Goal: Information Seeking & Learning: Learn about a topic

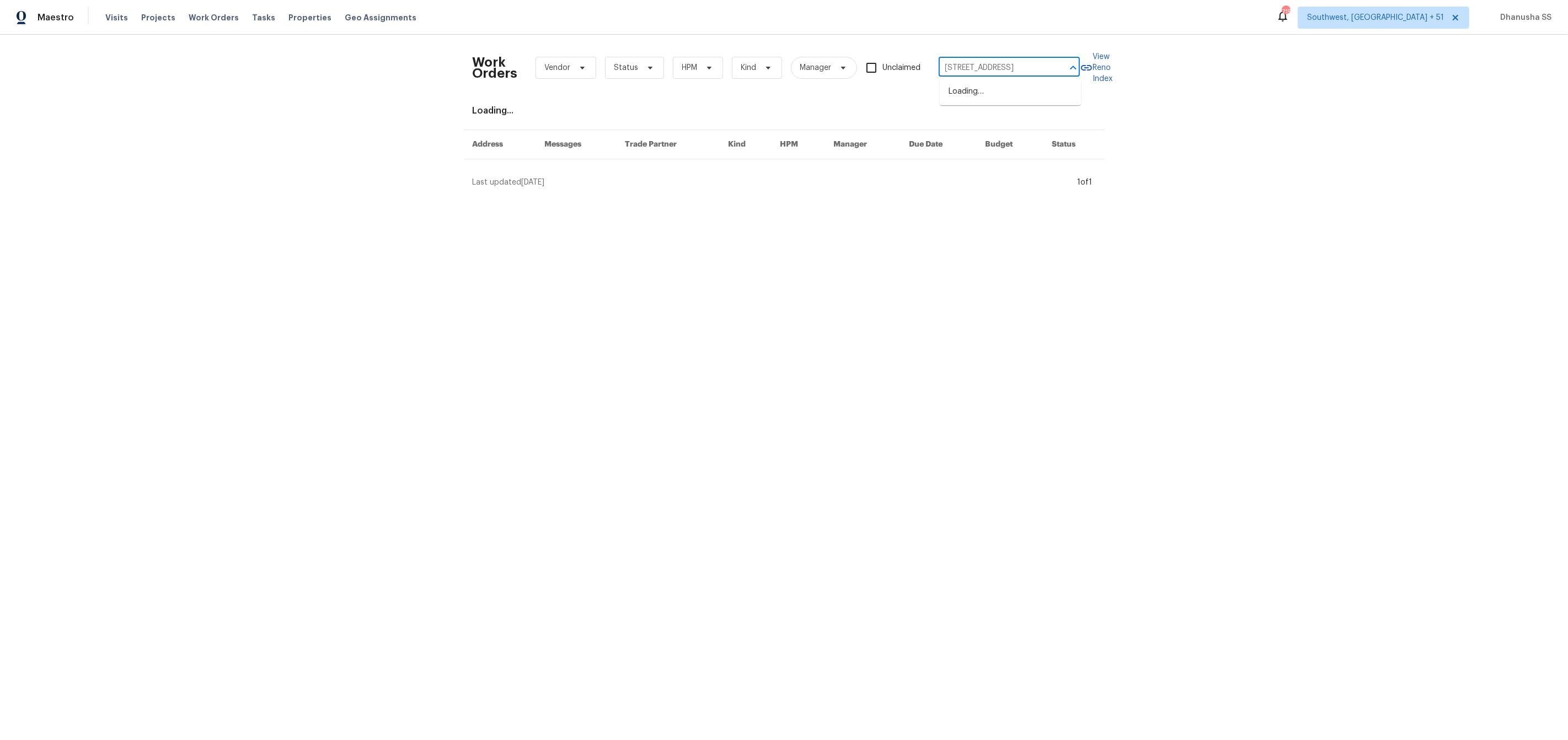
scroll to position [0, 53]
type input "[STREET_ADDRESS]"
click at [1047, 81] on ul "[STREET_ADDRESS]" at bounding box center [1010, 92] width 141 height 27
click at [1037, 86] on li "[STREET_ADDRESS]" at bounding box center [1010, 92] width 141 height 18
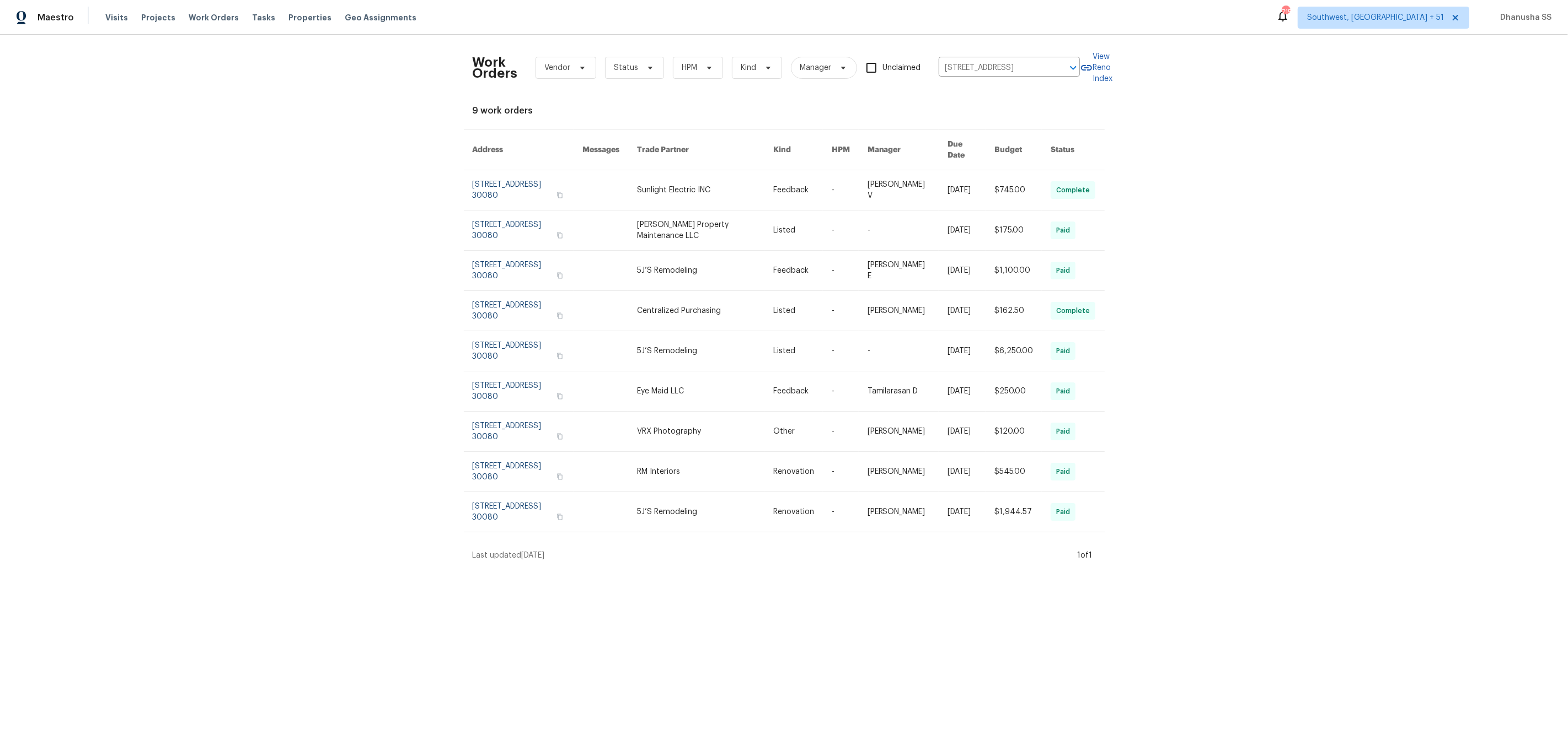
click at [697, 191] on link at bounding box center [705, 190] width 136 height 40
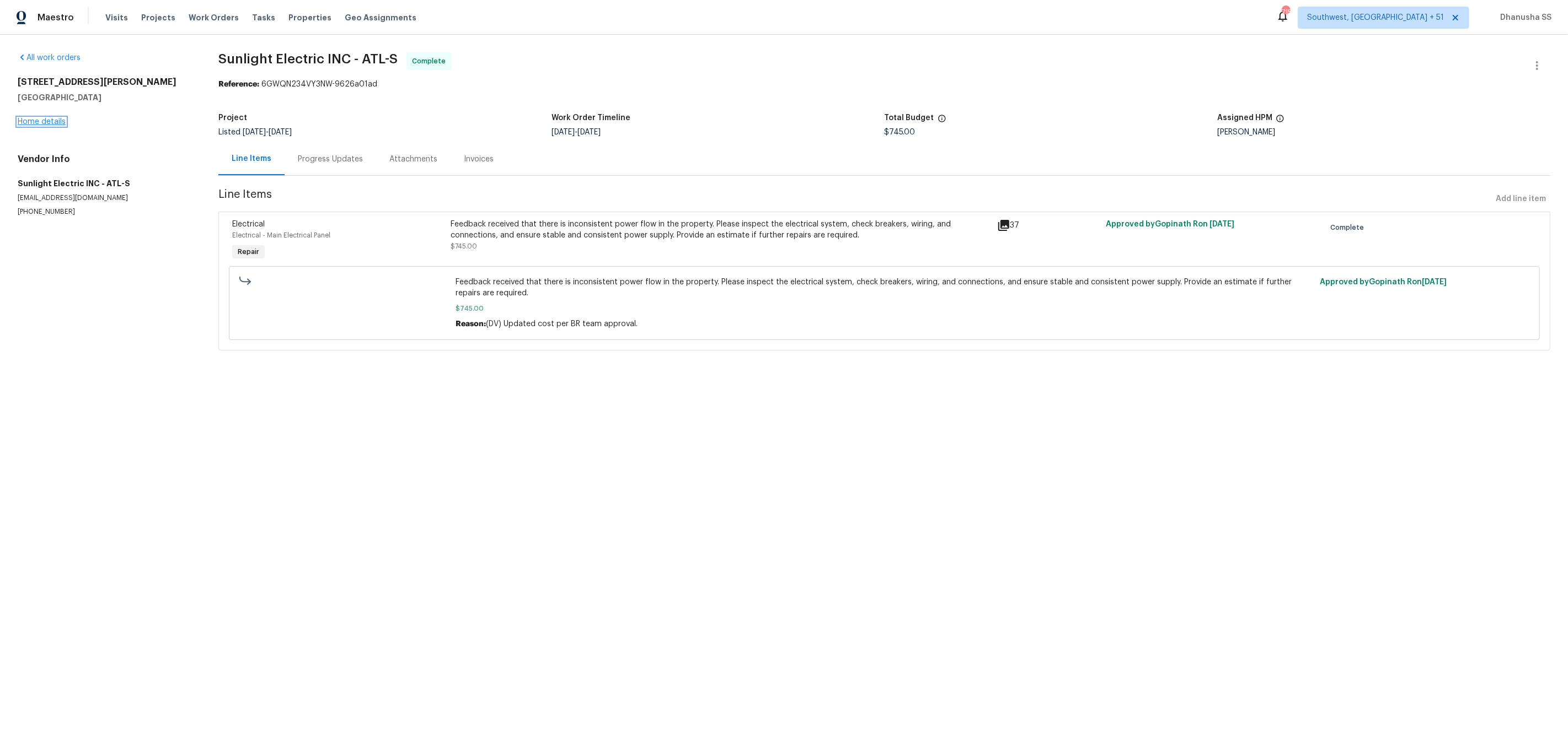
click at [44, 118] on link "Home details" at bounding box center [41, 121] width 48 height 8
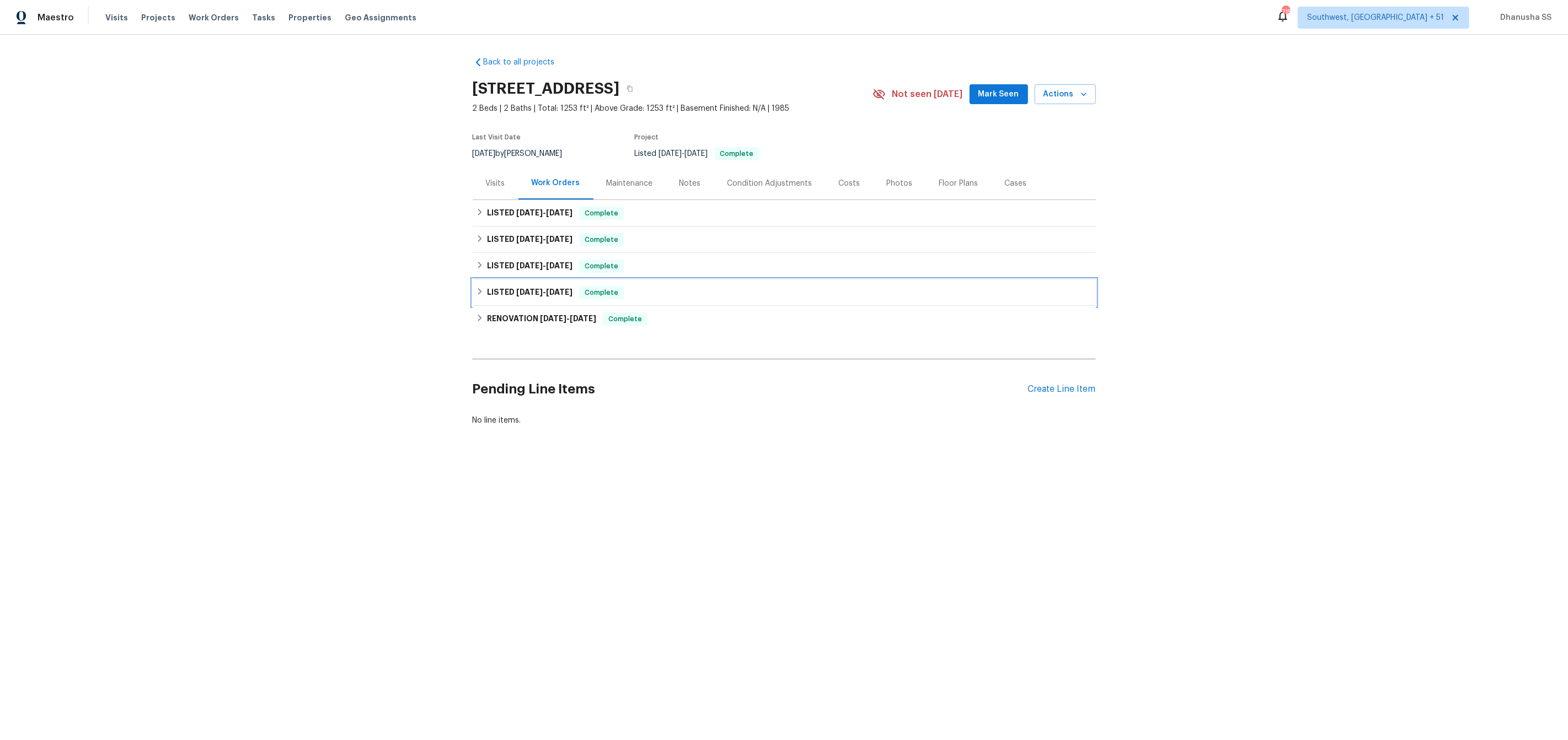
click at [670, 297] on div "LISTED [DATE] - [DATE] Complete" at bounding box center [784, 292] width 616 height 13
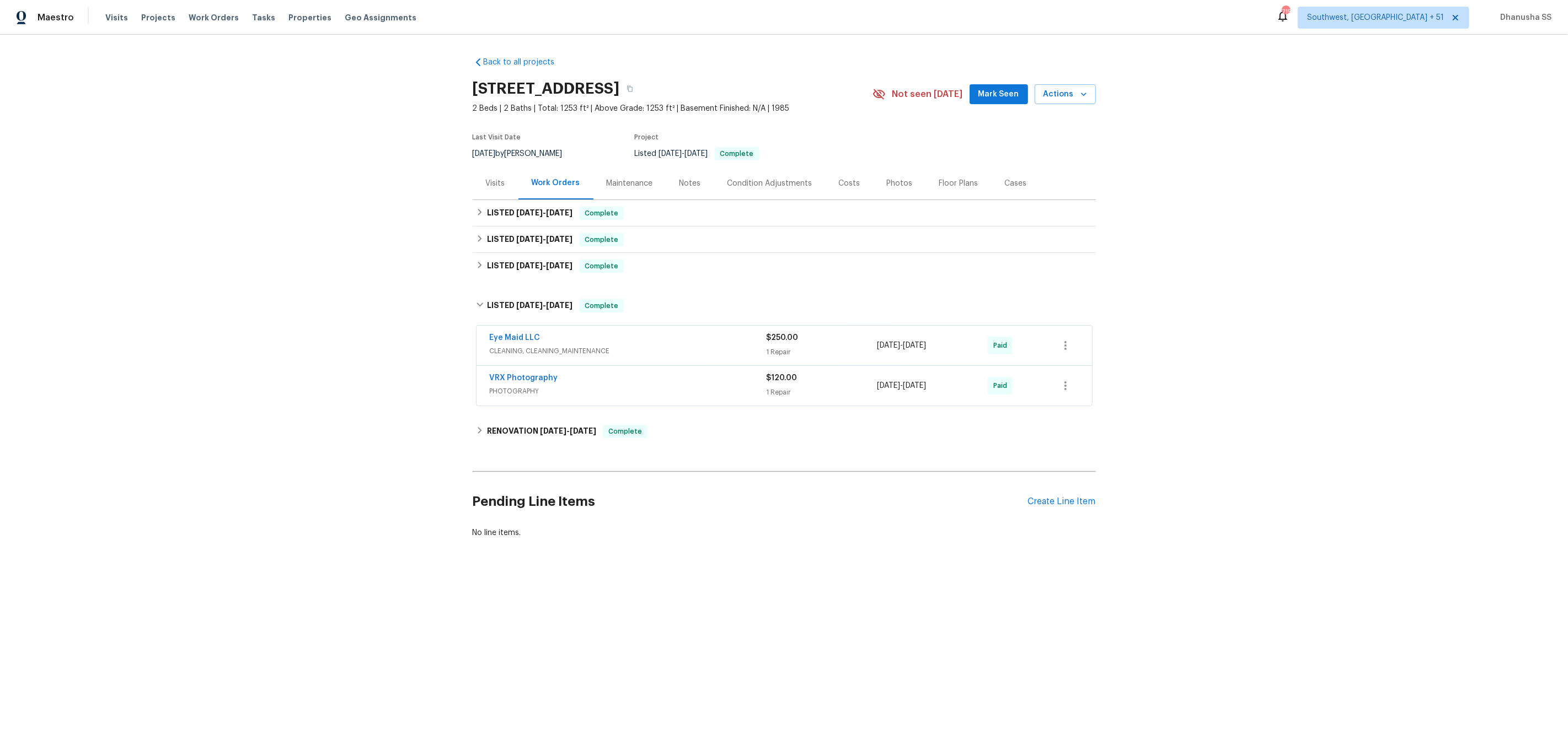
click at [737, 375] on div "VRX Photography" at bounding box center [628, 379] width 277 height 13
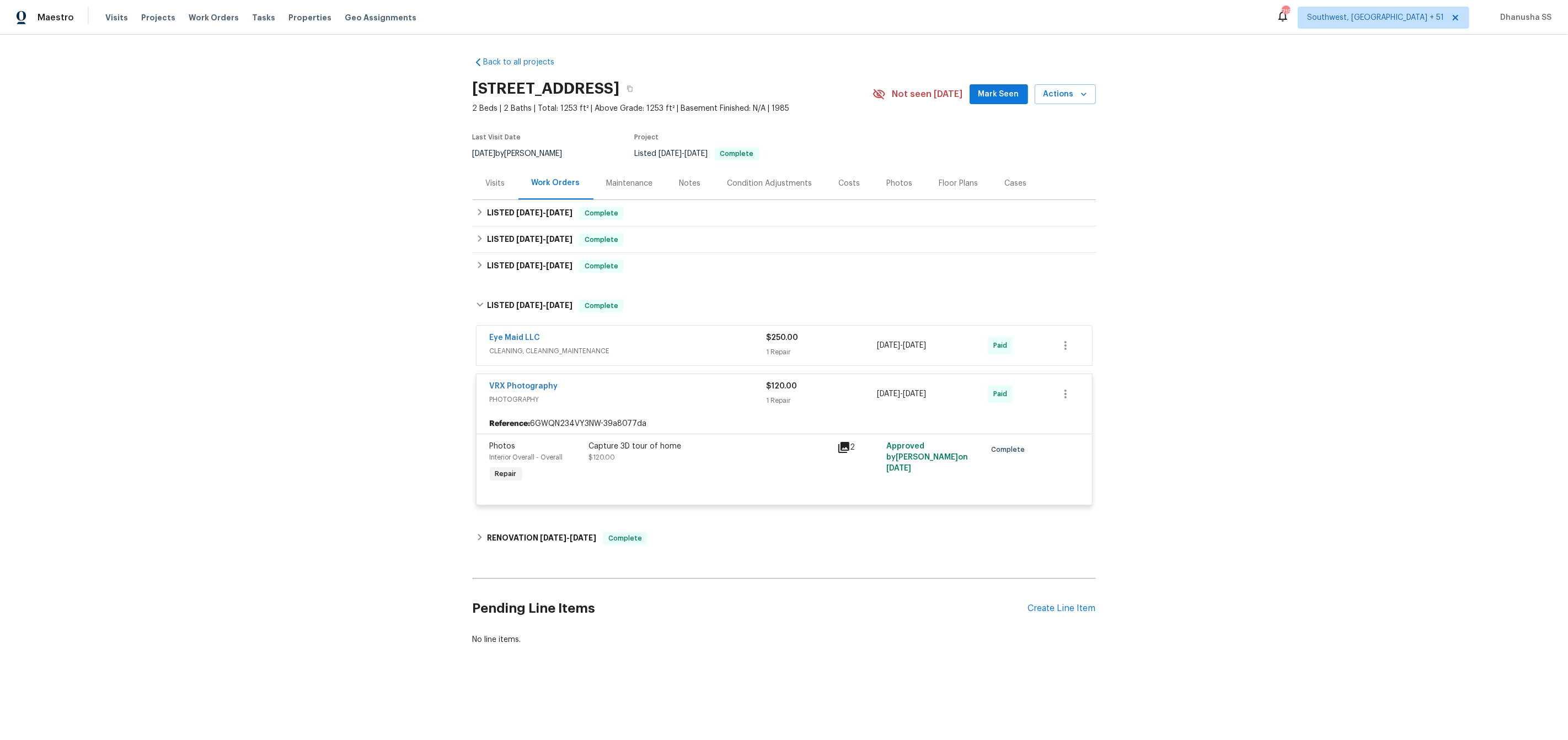
click at [740, 351] on span "CLEANING, CLEANING_MAINTENANCE" at bounding box center [628, 351] width 277 height 11
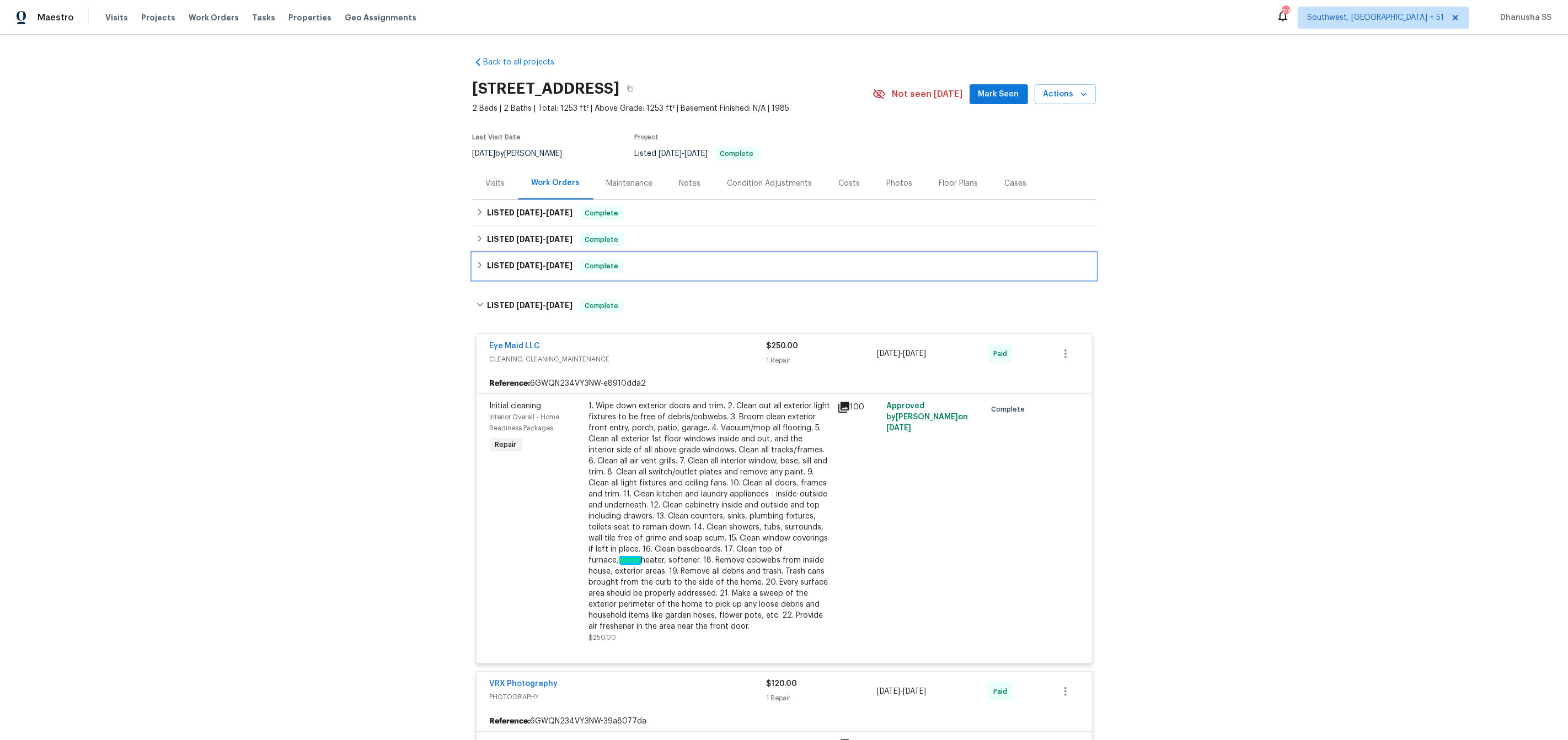
click at [700, 261] on div "LISTED [DATE] - [DATE] Complete" at bounding box center [784, 266] width 616 height 13
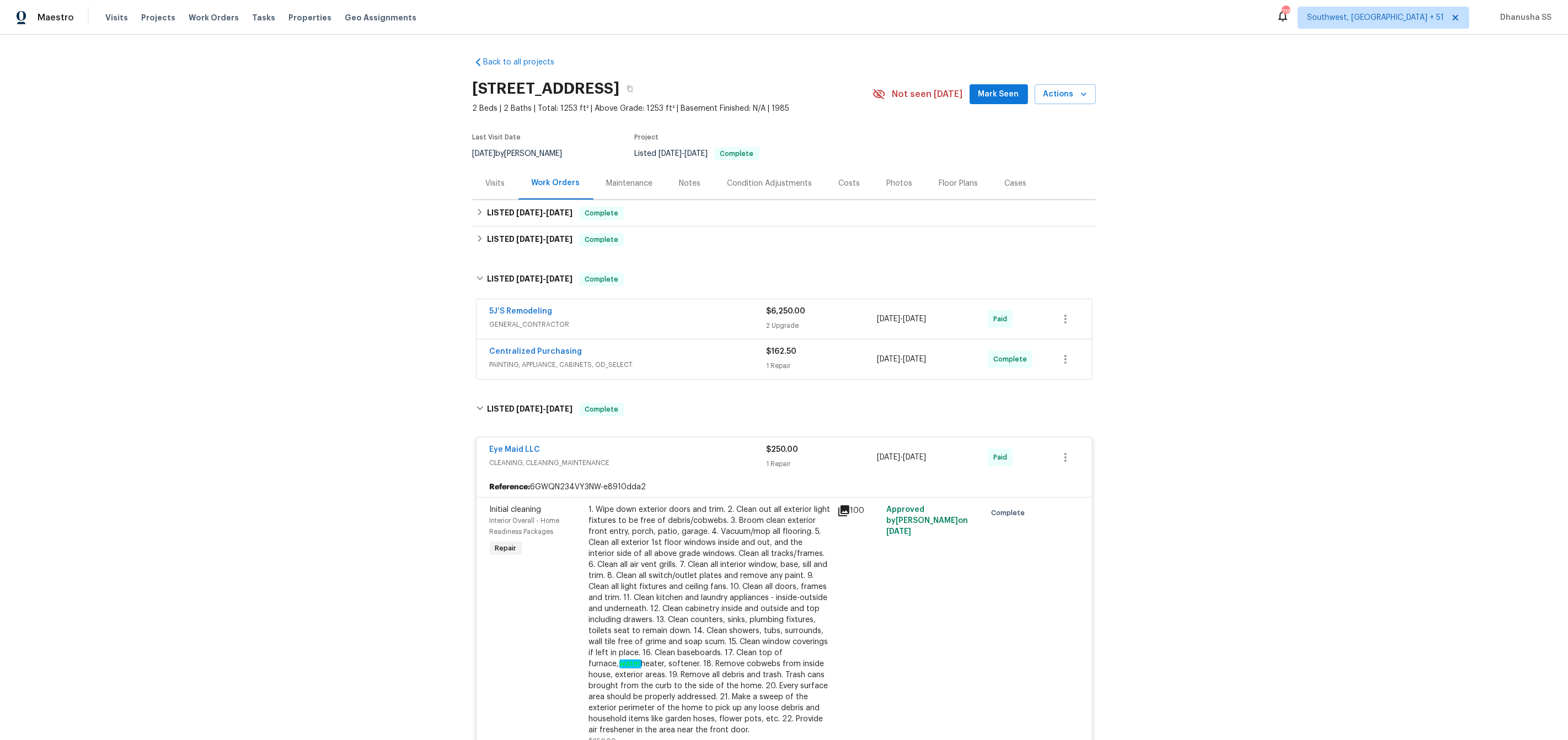
click at [722, 358] on div "Centralized Purchasing" at bounding box center [628, 352] width 277 height 13
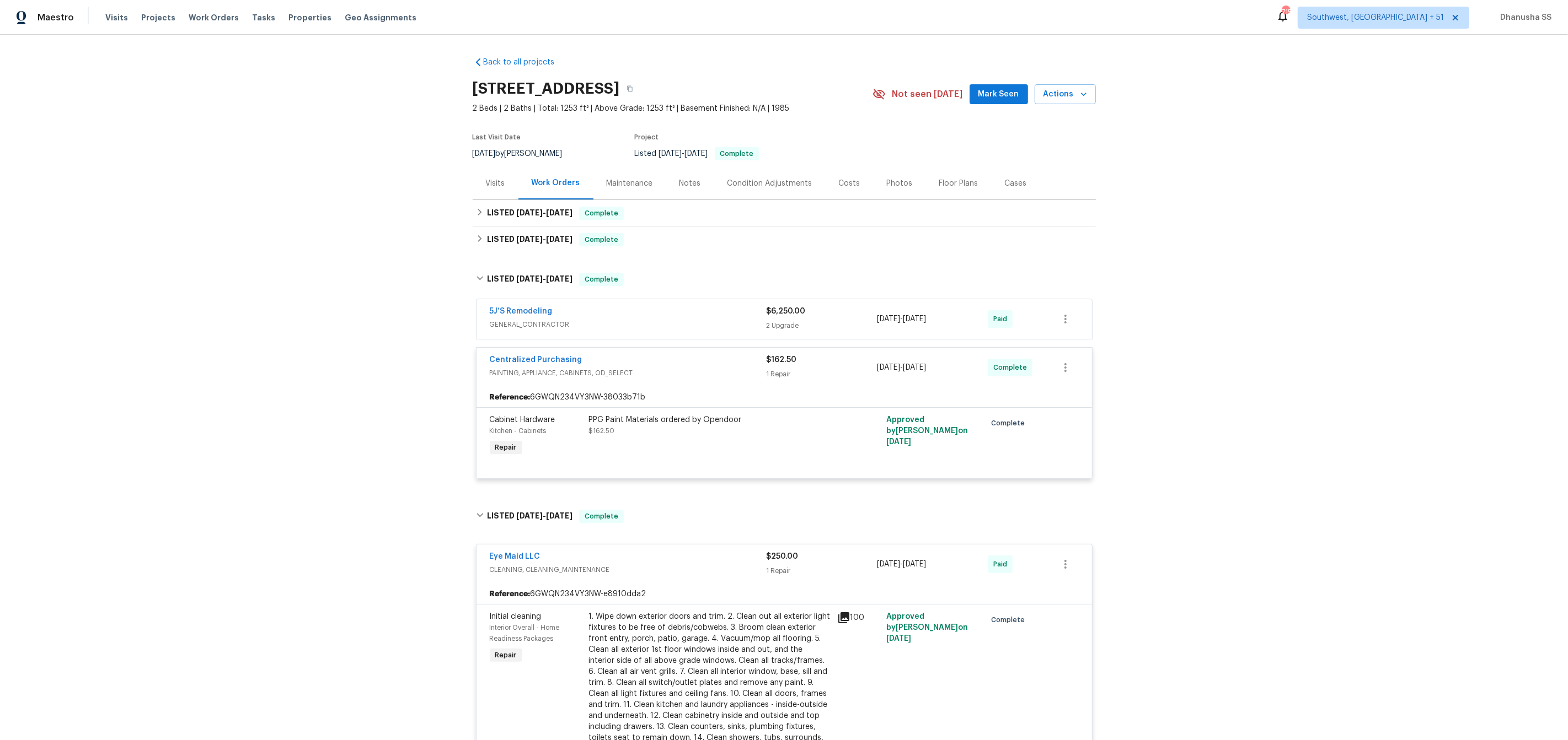
click at [724, 316] on div "5J’S Remodeling" at bounding box center [628, 312] width 277 height 13
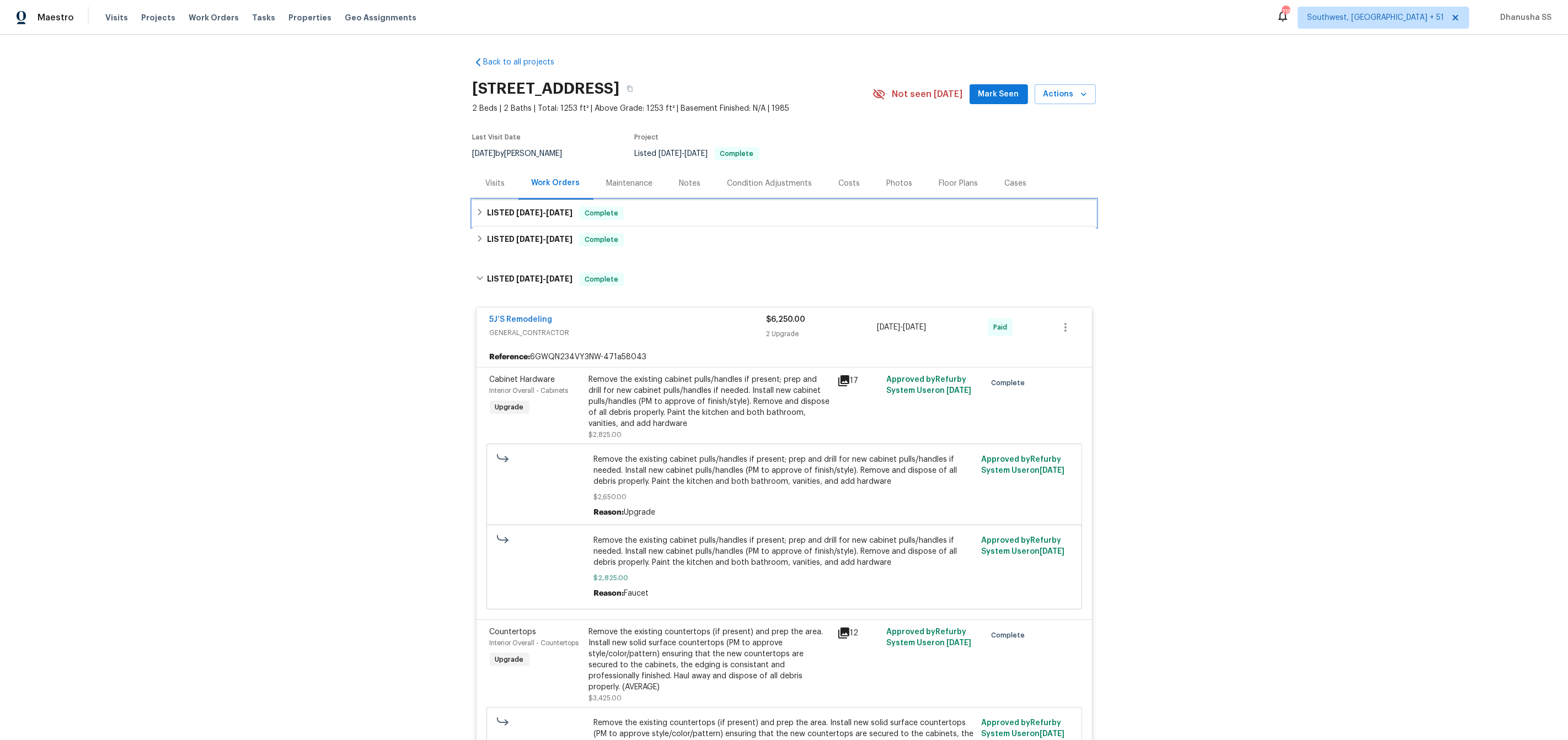
click at [652, 217] on div "LISTED [DATE] - [DATE] Complete" at bounding box center [784, 213] width 616 height 13
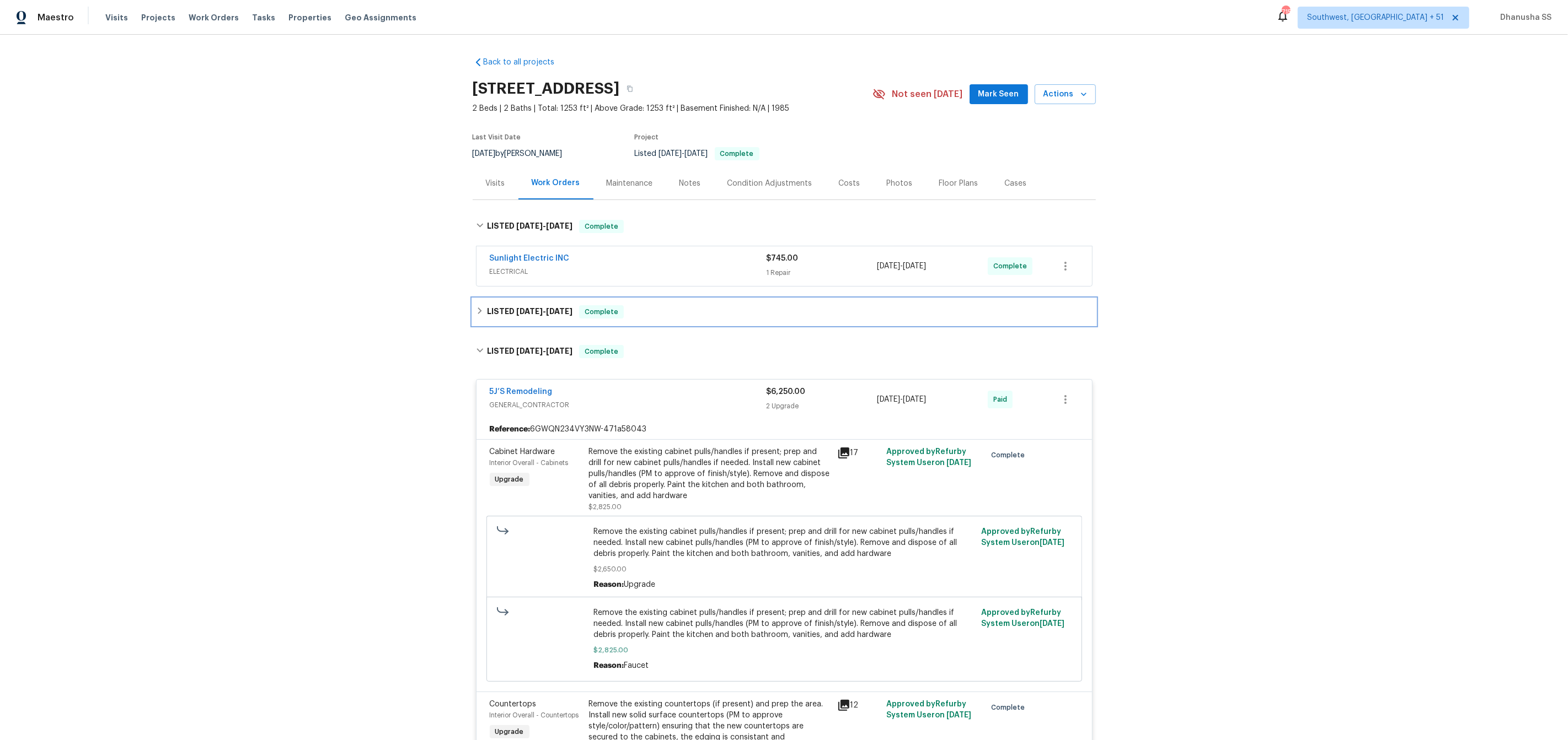
click at [678, 324] on div "LISTED [DATE] - [DATE] Complete" at bounding box center [784, 312] width 623 height 27
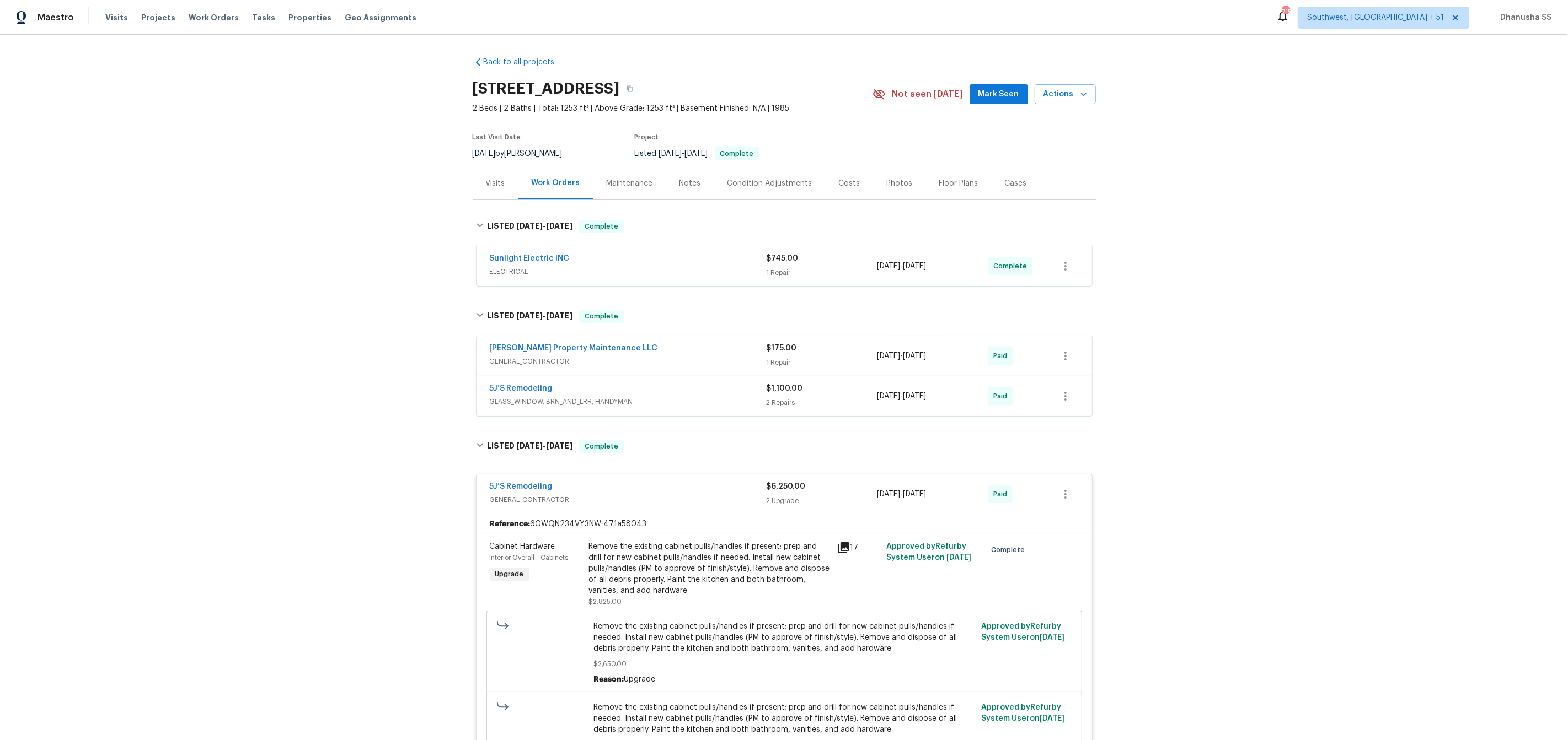
click at [726, 398] on span "GLASS_WINDOW, BRN_AND_LRR, HANDYMAN" at bounding box center [628, 402] width 277 height 11
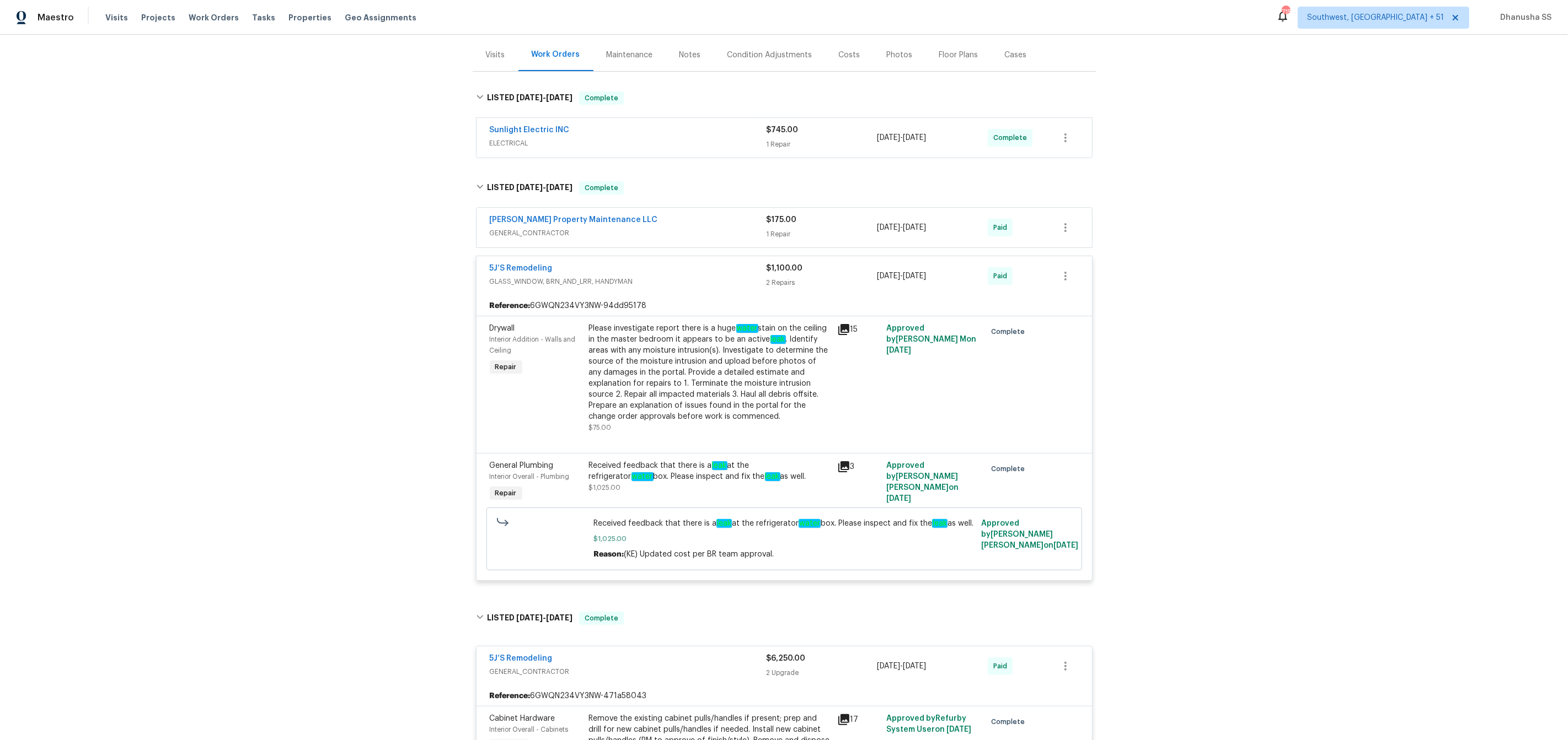
scroll to position [129, 0]
click at [721, 237] on span "GENERAL_CONTRACTOR" at bounding box center [628, 233] width 277 height 11
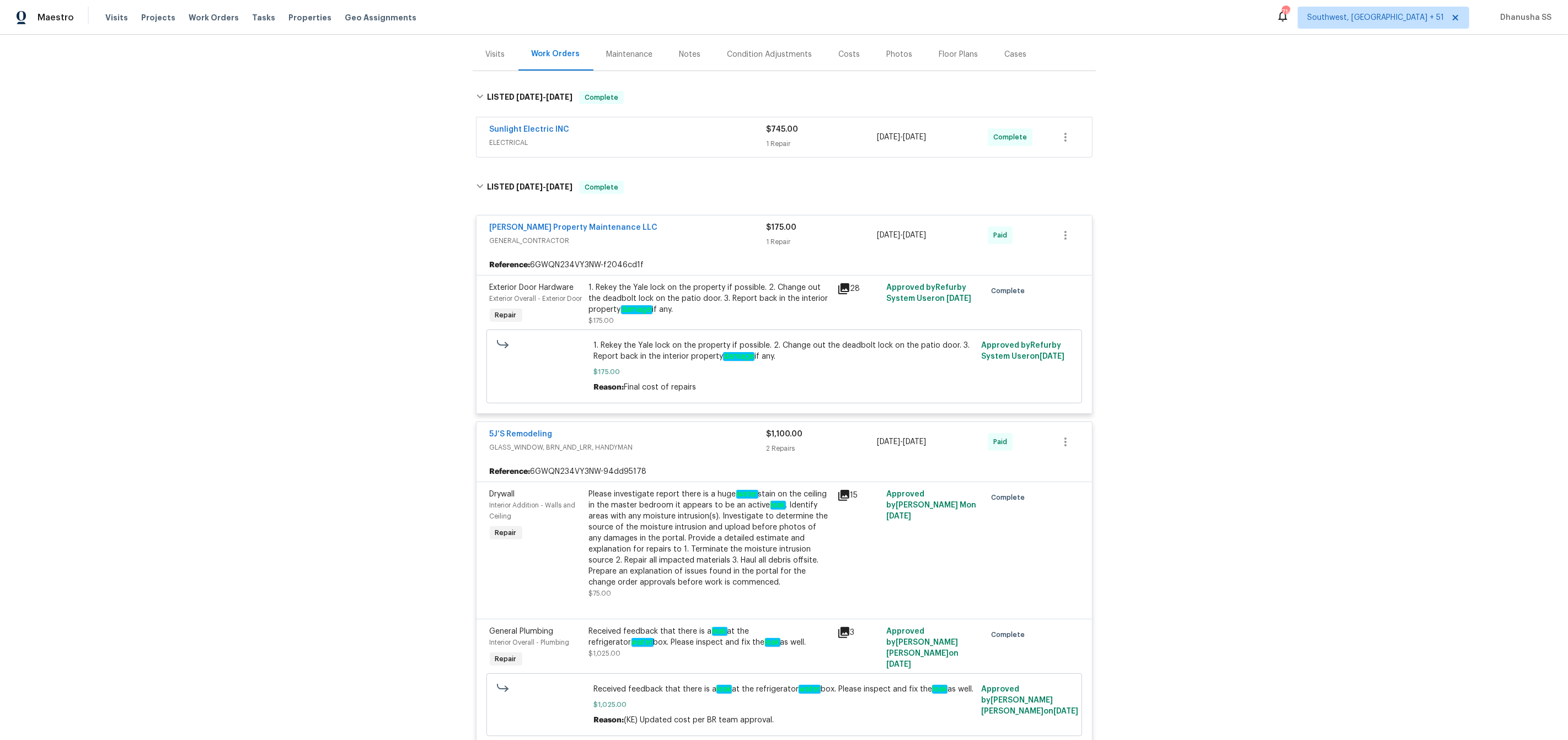
click at [646, 496] on div "Drywall Interior Addition - Walls and Ceiling Repair Please investigate report …" at bounding box center [784, 551] width 616 height 137
click at [660, 513] on div "Please investigate report there is a huge water stain on the ceiling in the mas…" at bounding box center [710, 538] width 241 height 99
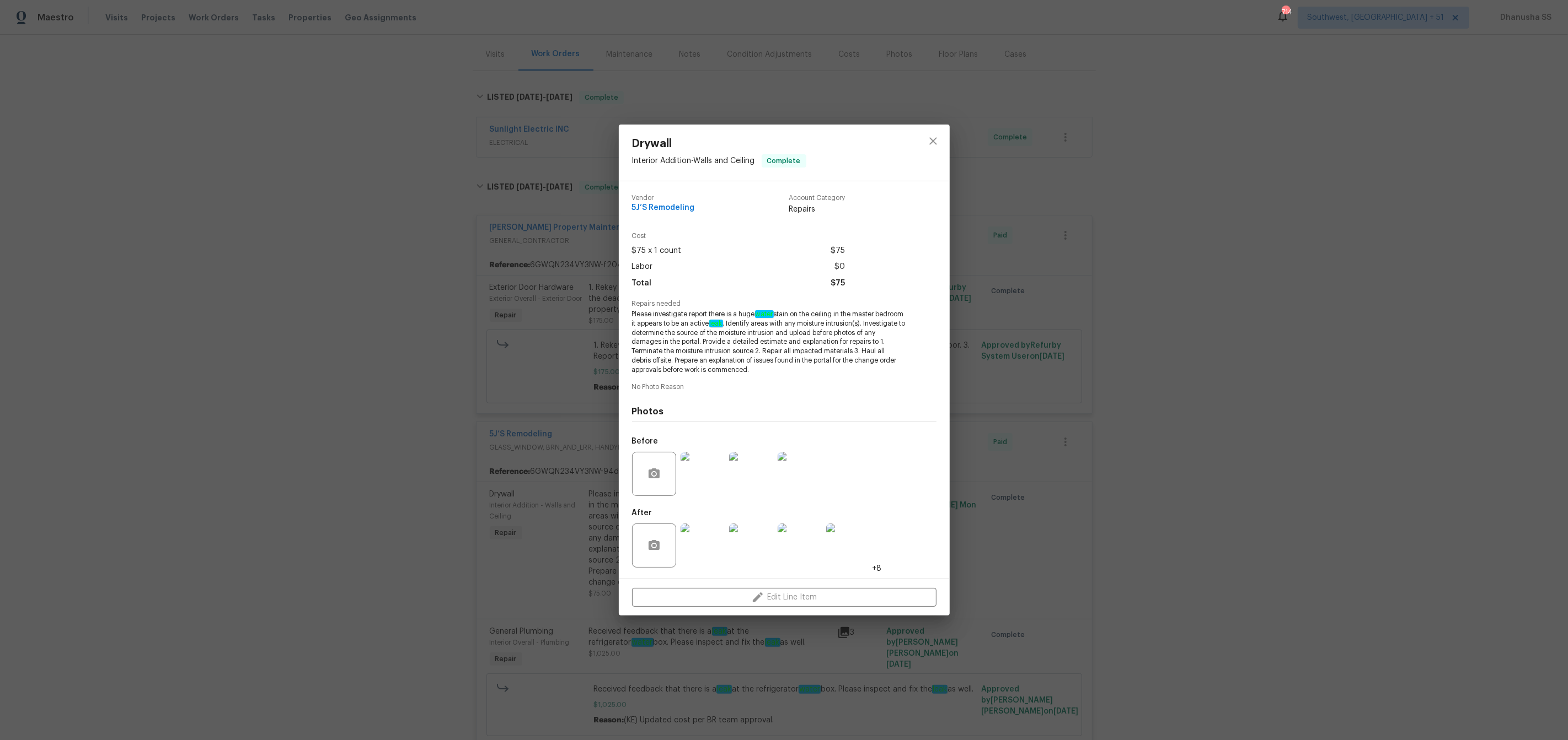
click at [682, 502] on div at bounding box center [702, 474] width 48 height 58
click at [690, 487] on img at bounding box center [703, 473] width 44 height 44
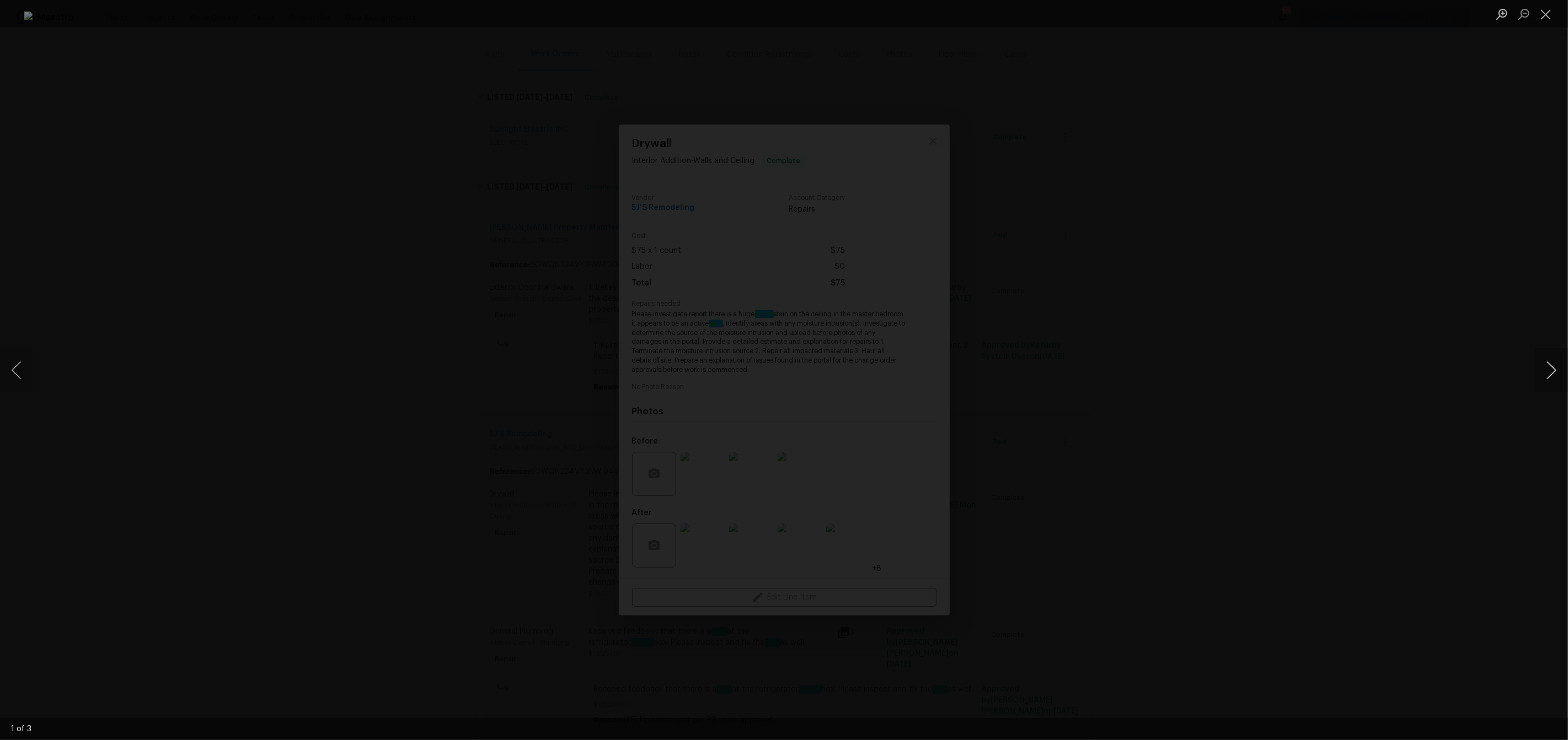
click at [1557, 359] on button "Next image" at bounding box center [1551, 370] width 33 height 44
click at [1221, 283] on div "Lightbox" at bounding box center [784, 370] width 1568 height 740
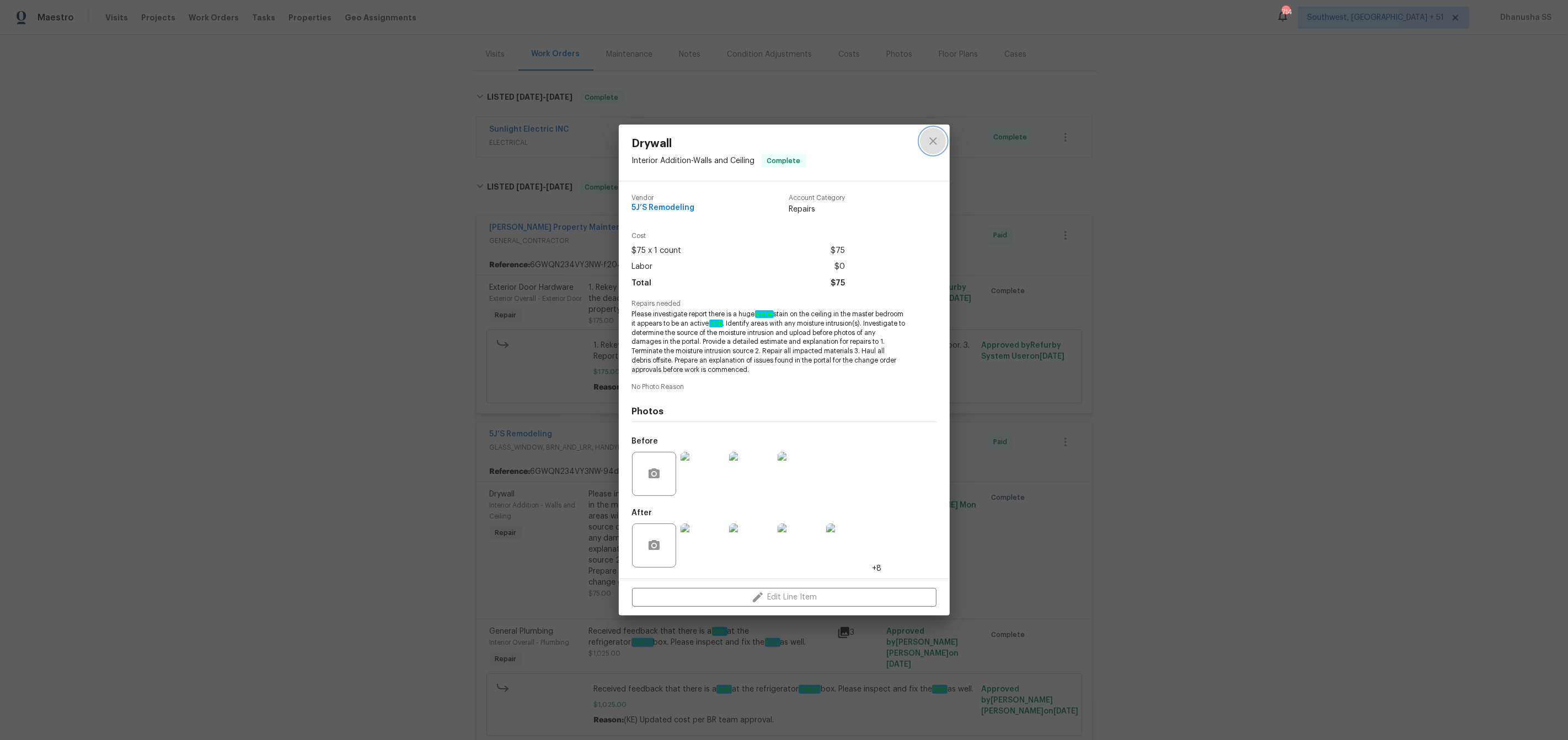
click at [931, 149] on button "close" at bounding box center [934, 141] width 27 height 27
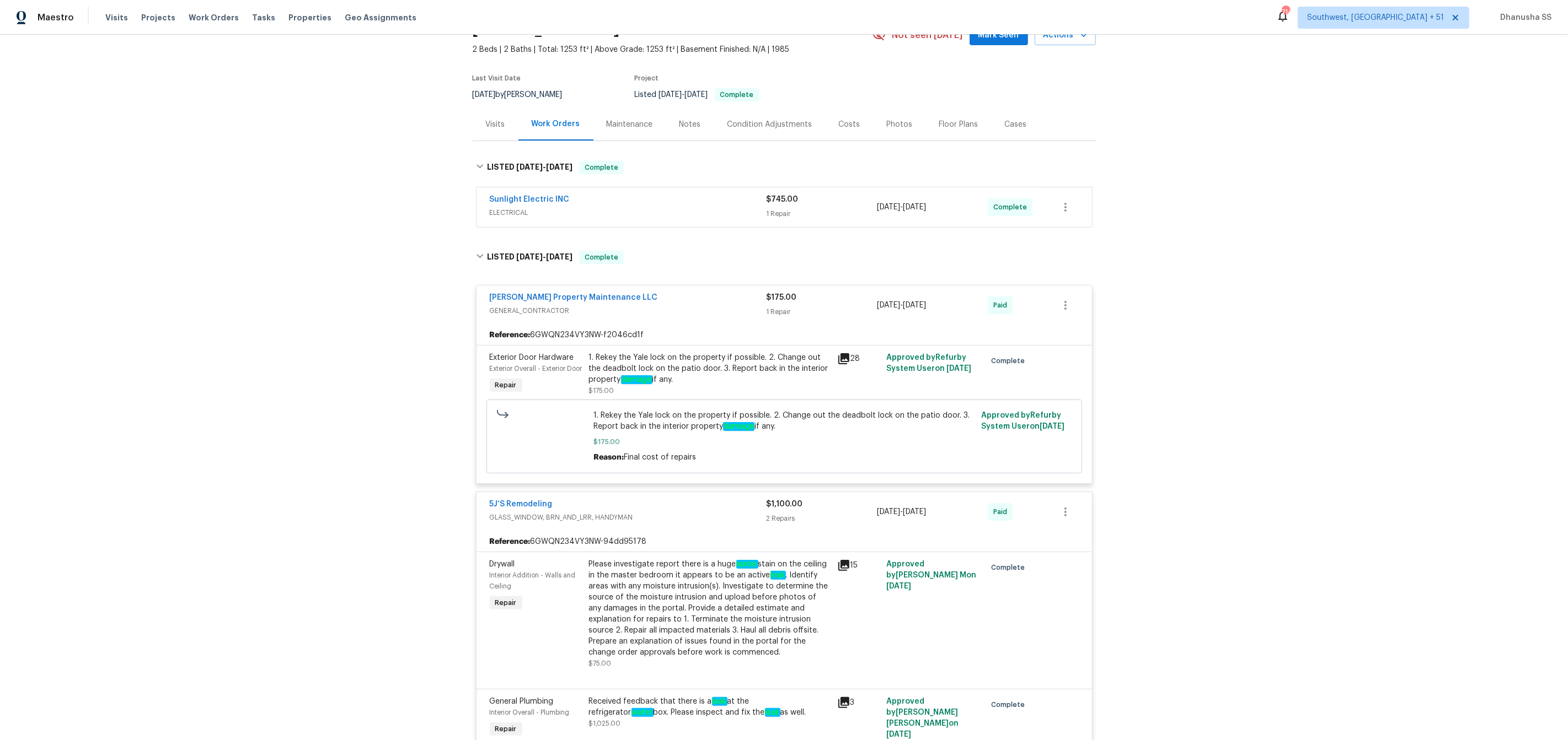
scroll to position [0, 0]
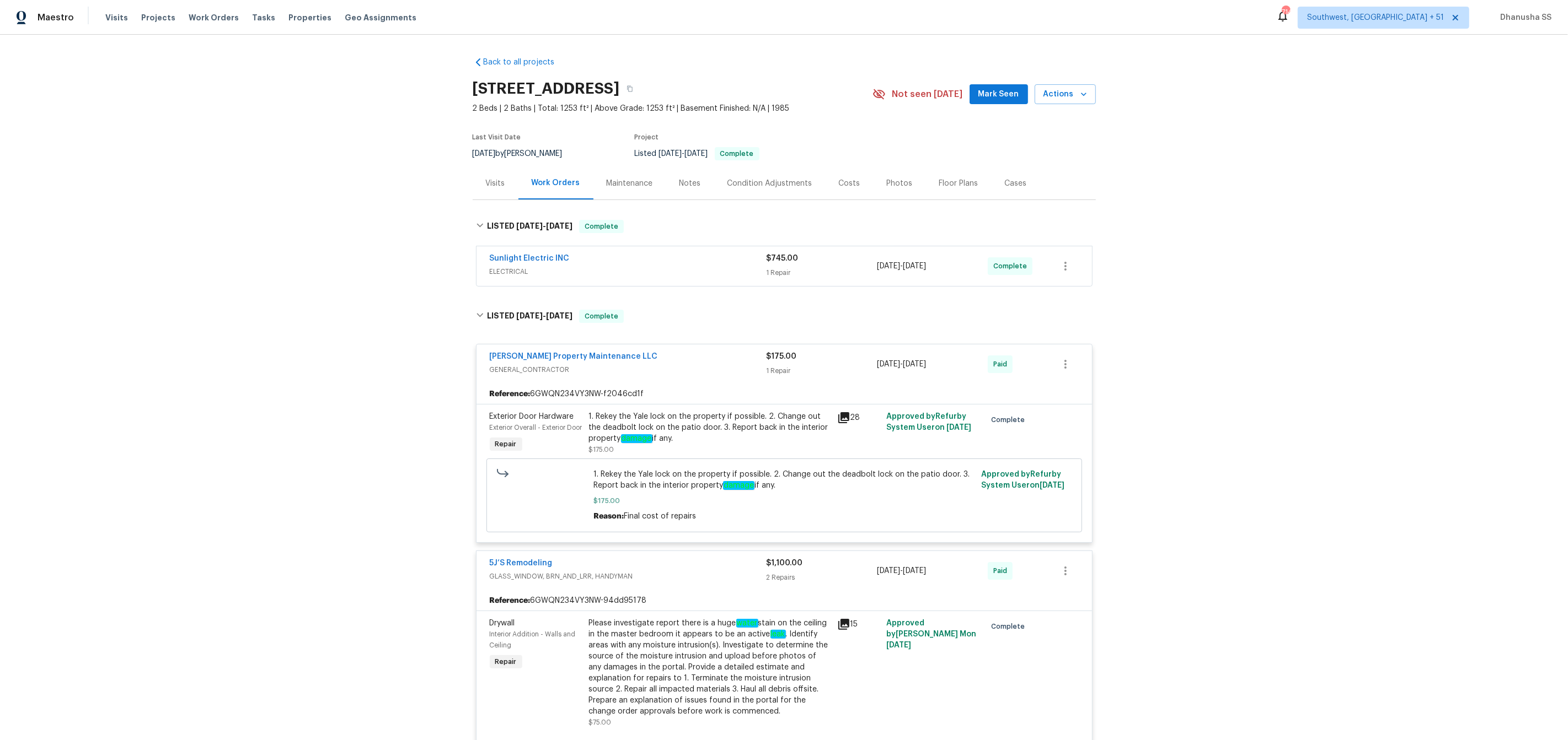
click at [663, 276] on span "ELECTRICAL" at bounding box center [628, 272] width 277 height 11
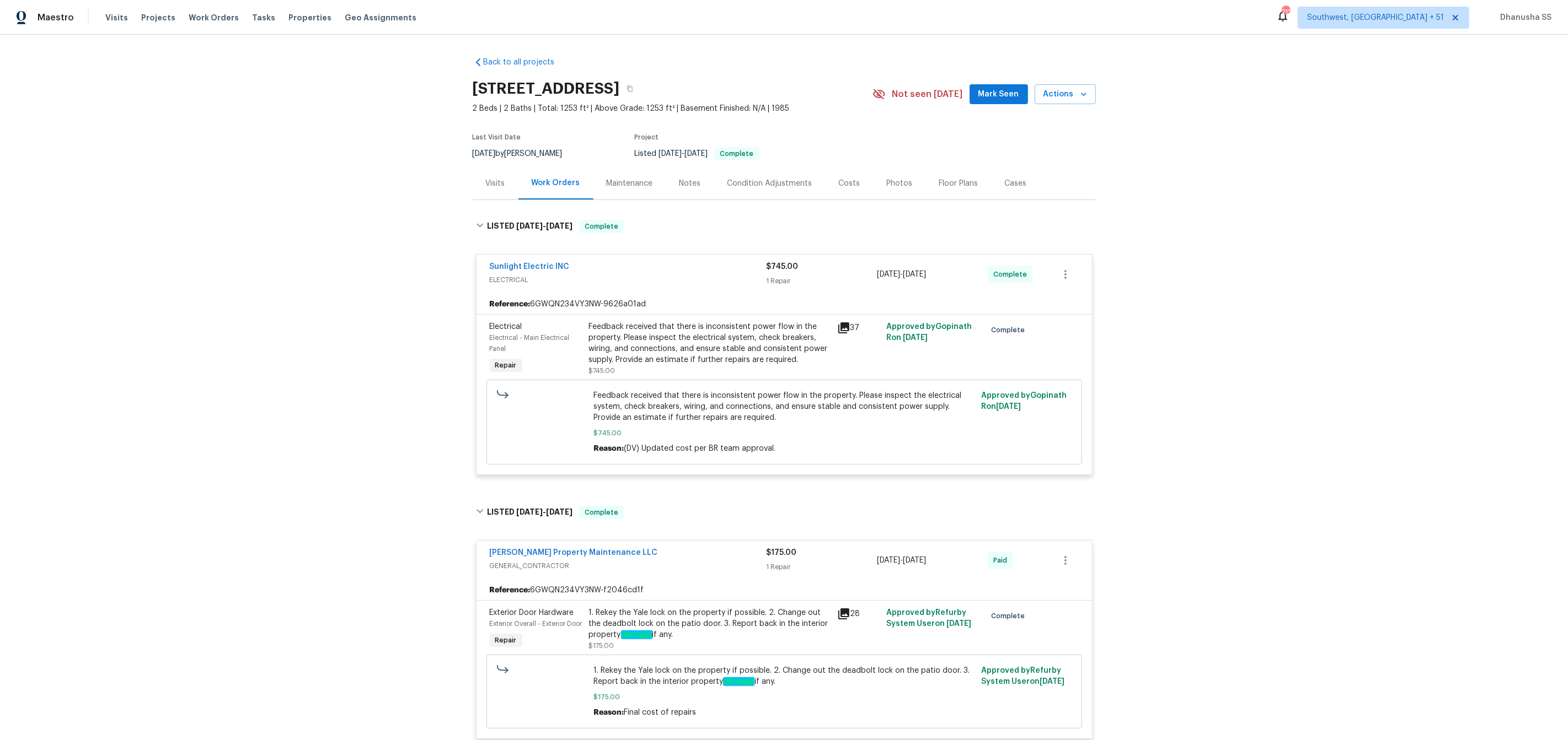
click at [218, 25] on div "Visits Projects Work Orders Tasks Properties Geo Assignments" at bounding box center [267, 17] width 324 height 22
click at [217, 19] on span "Work Orders" at bounding box center [214, 18] width 51 height 11
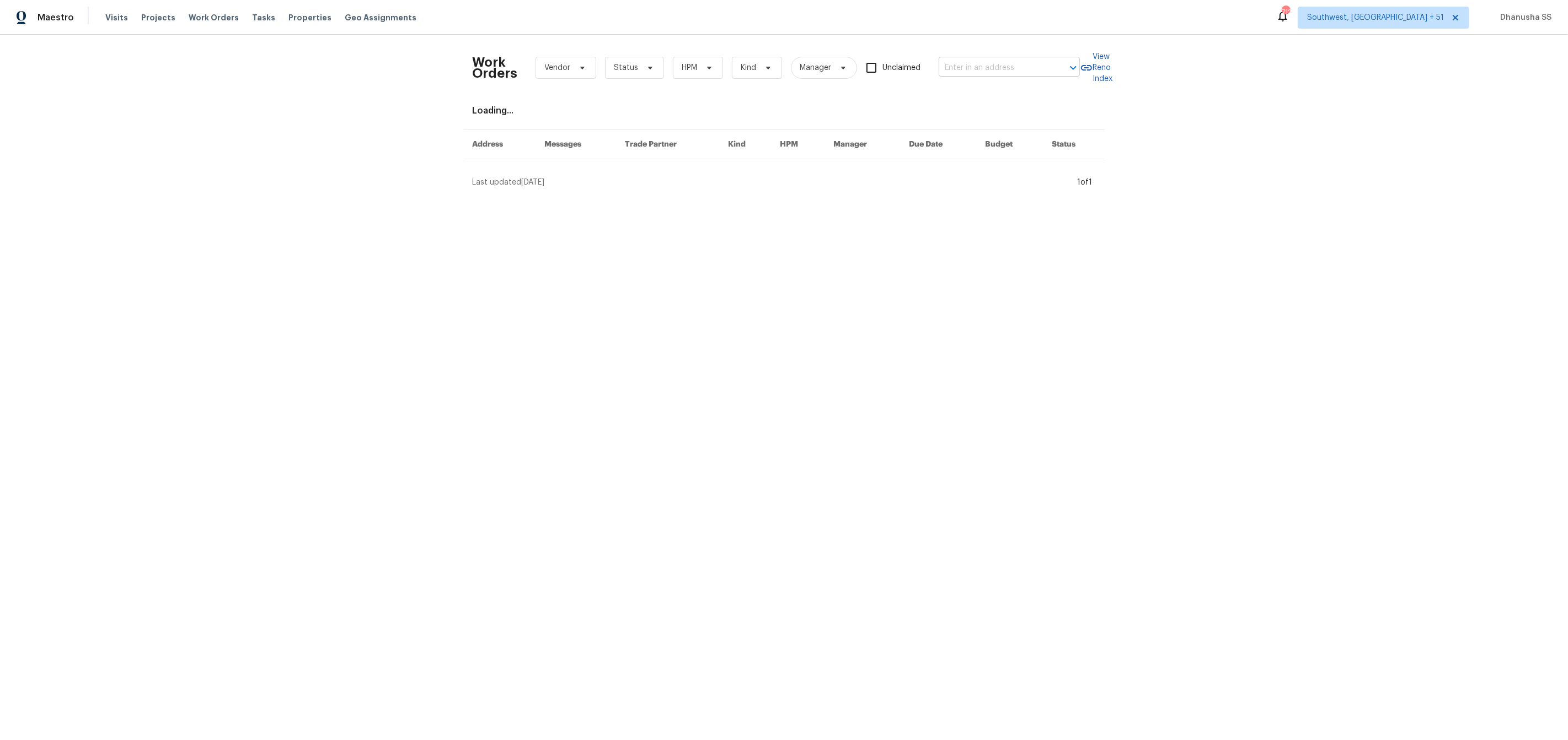
click at [979, 64] on input "text" at bounding box center [993, 68] width 110 height 17
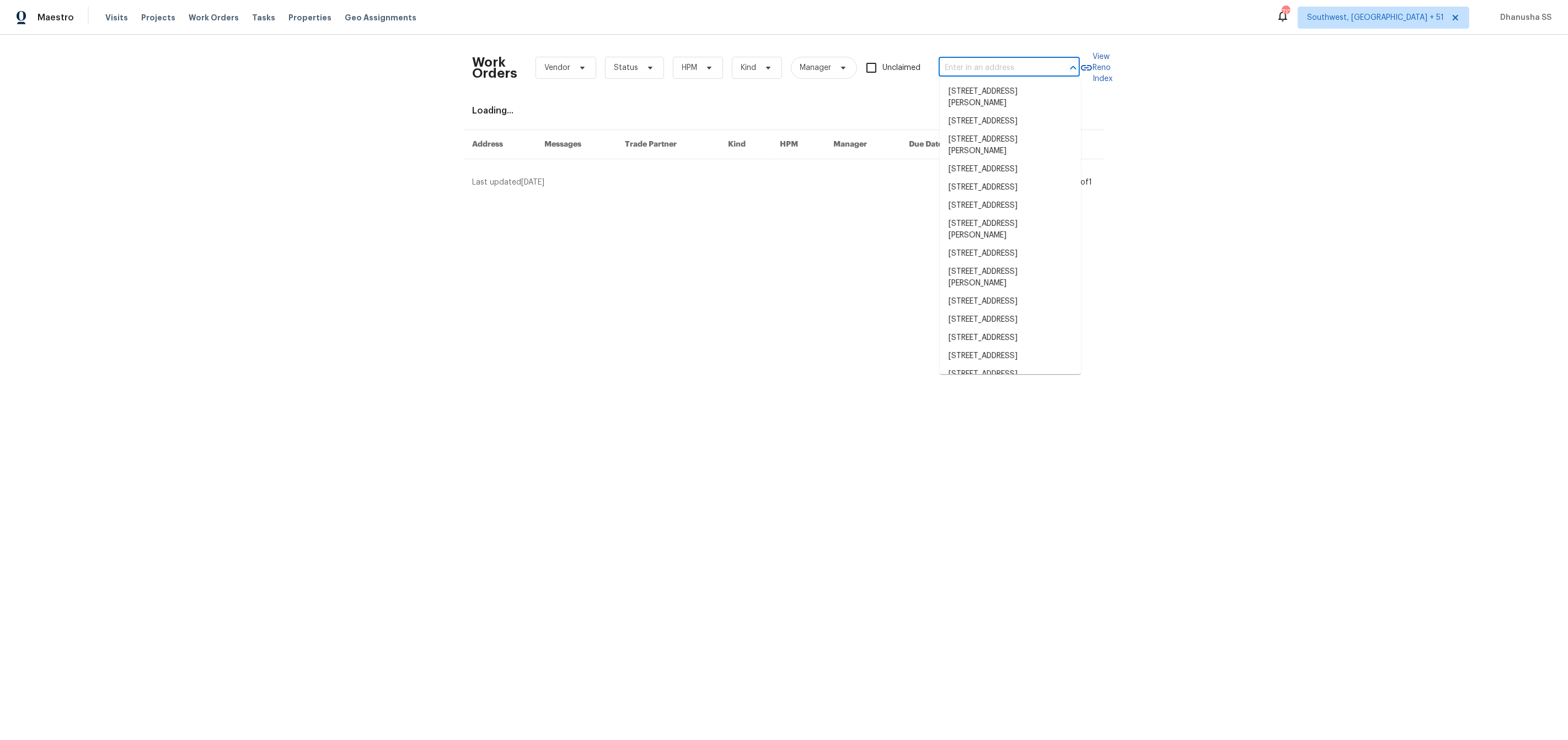
paste input "[STREET_ADDRESS]"
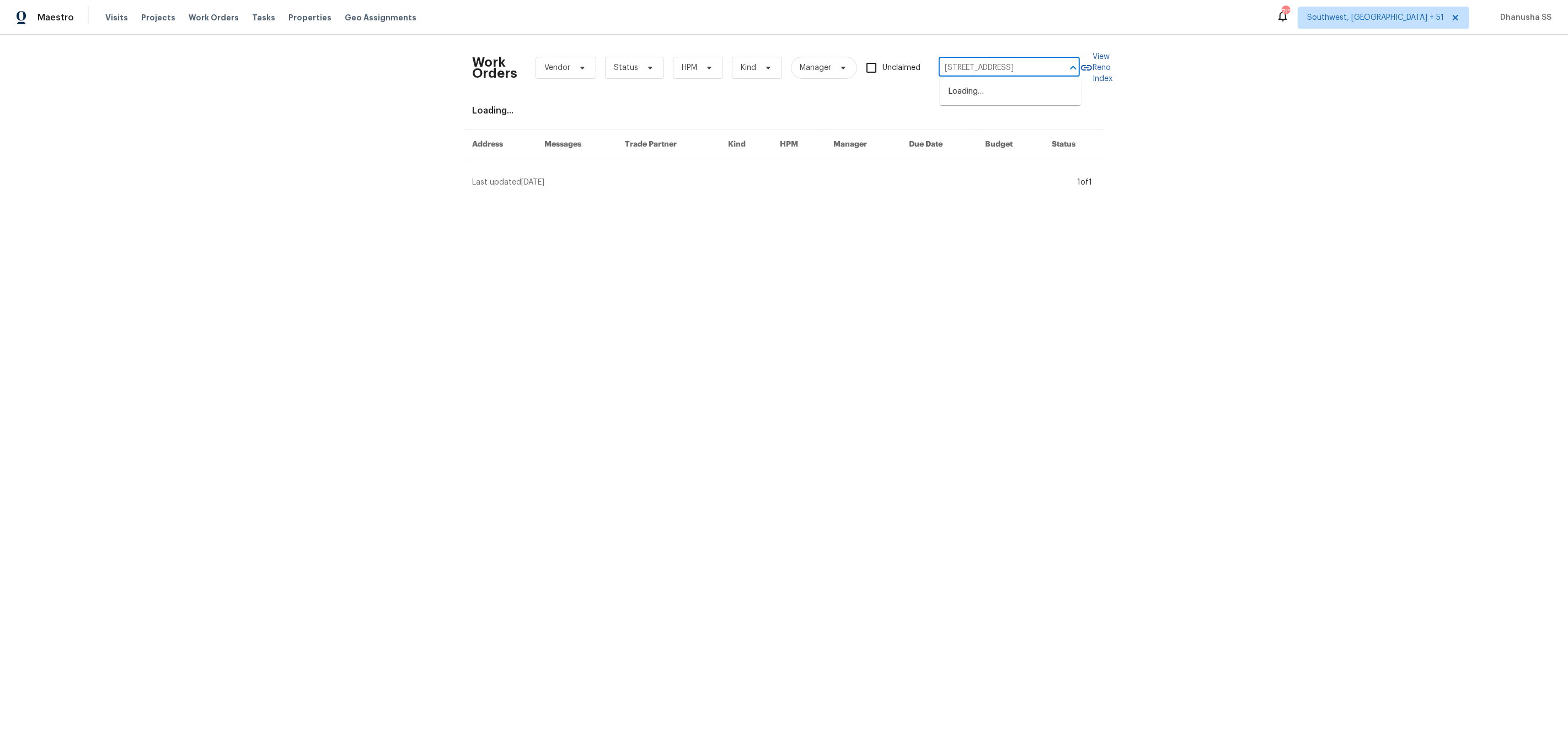
scroll to position [0, 50]
type input "[STREET_ADDRESS]"
click at [976, 83] on li "[STREET_ADDRESS]" at bounding box center [1010, 92] width 141 height 18
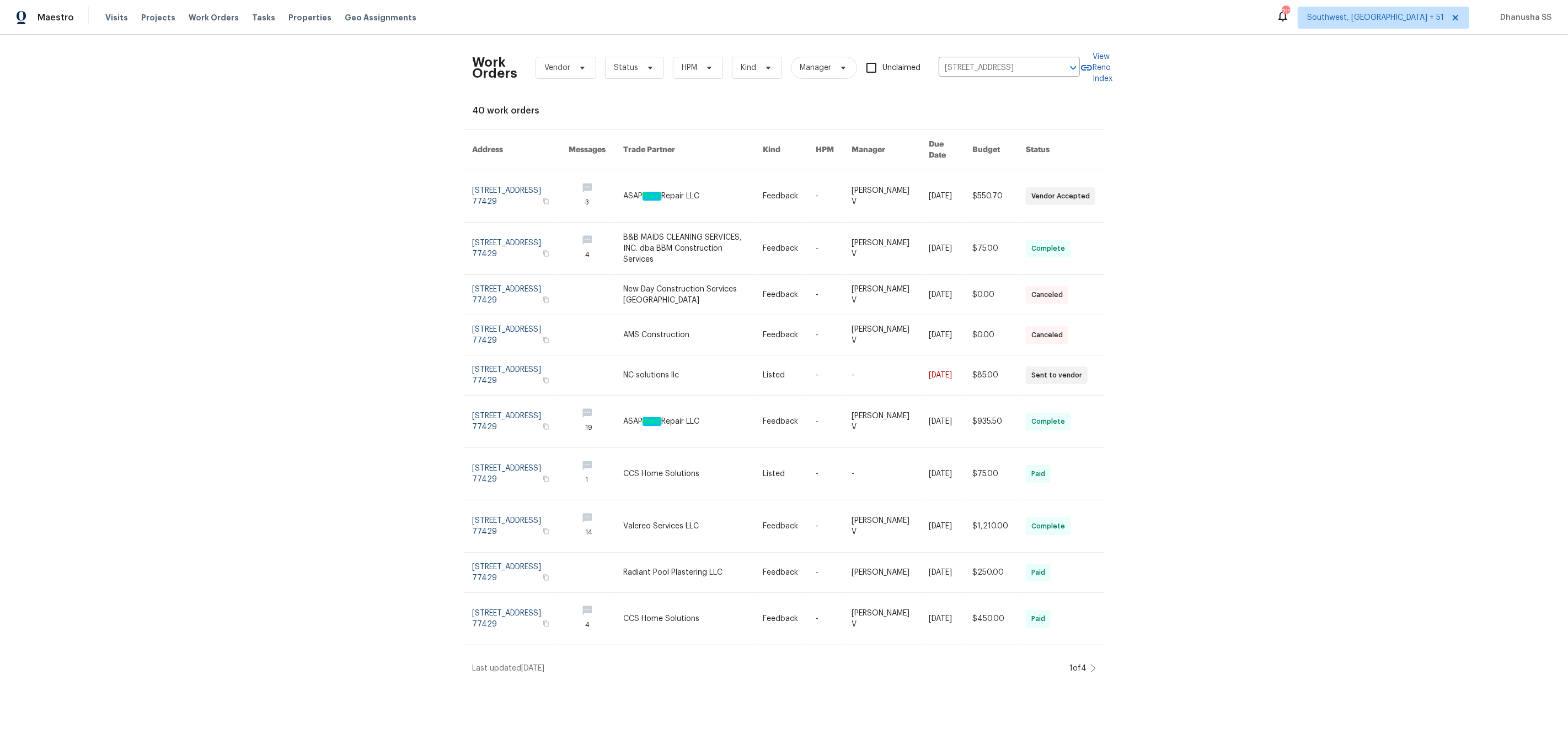
click at [693, 184] on link at bounding box center [693, 196] width 140 height 52
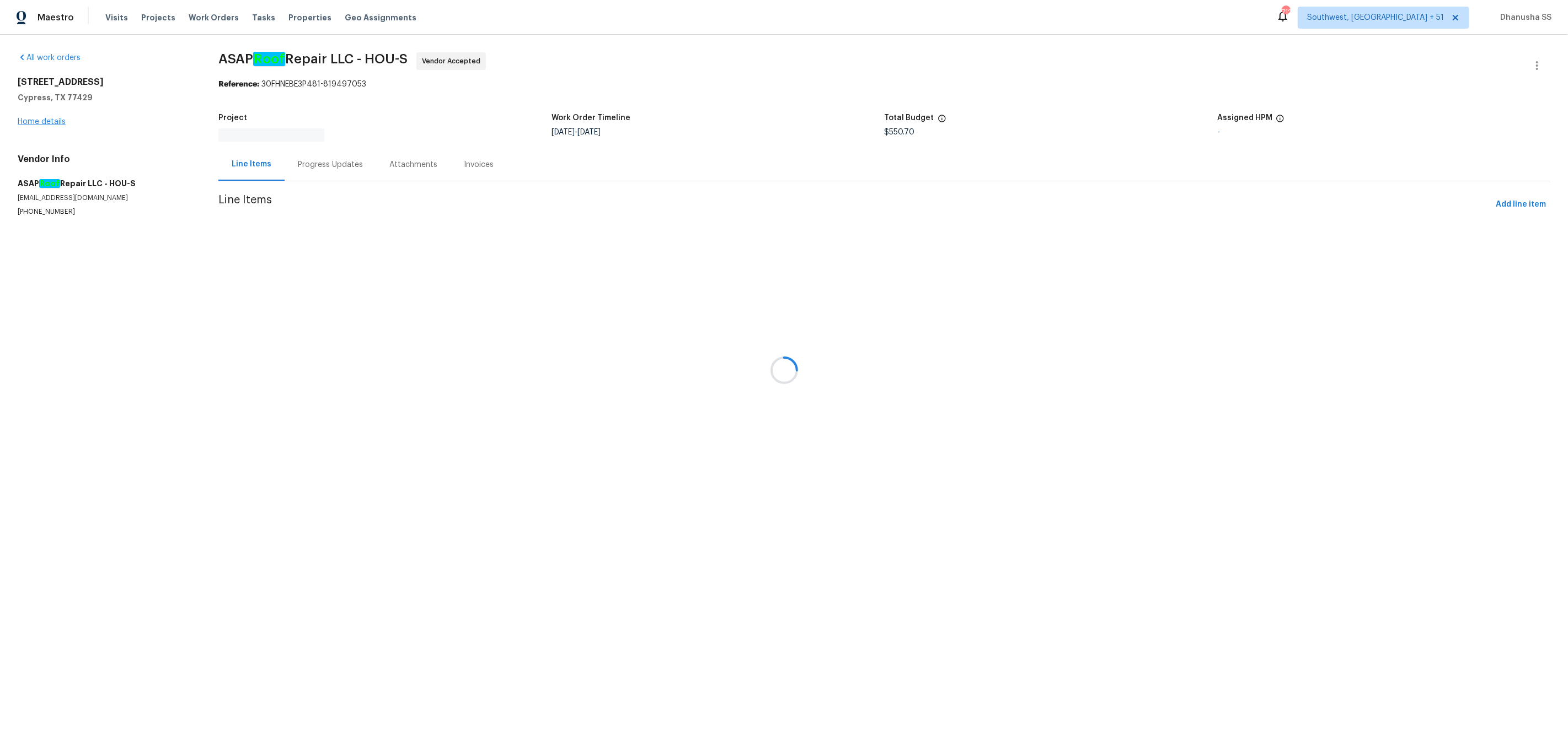
click at [29, 117] on div at bounding box center [784, 370] width 1568 height 740
click at [30, 120] on link "Home details" at bounding box center [41, 121] width 48 height 8
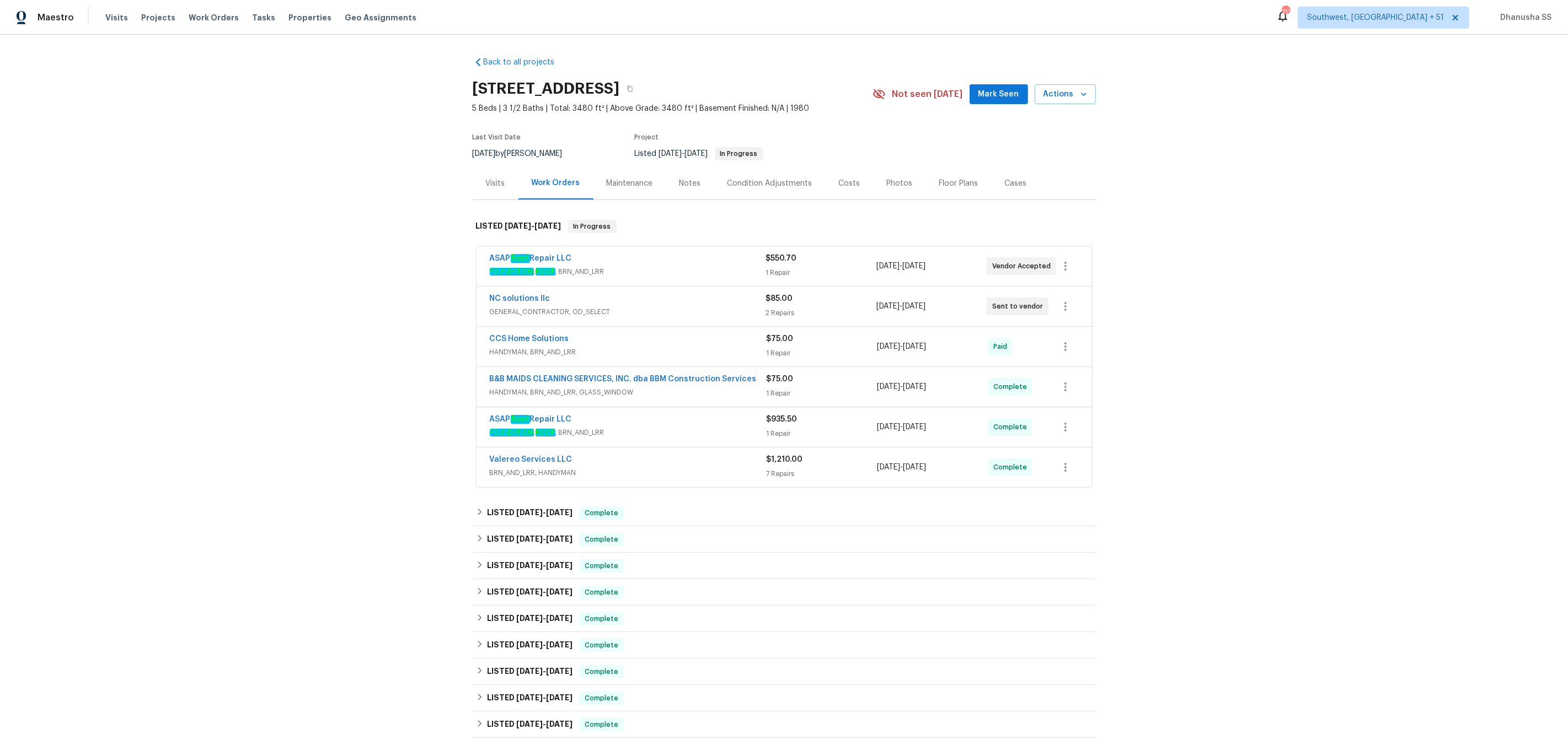
click at [703, 467] on div "Valereo Services LLC" at bounding box center [628, 460] width 277 height 13
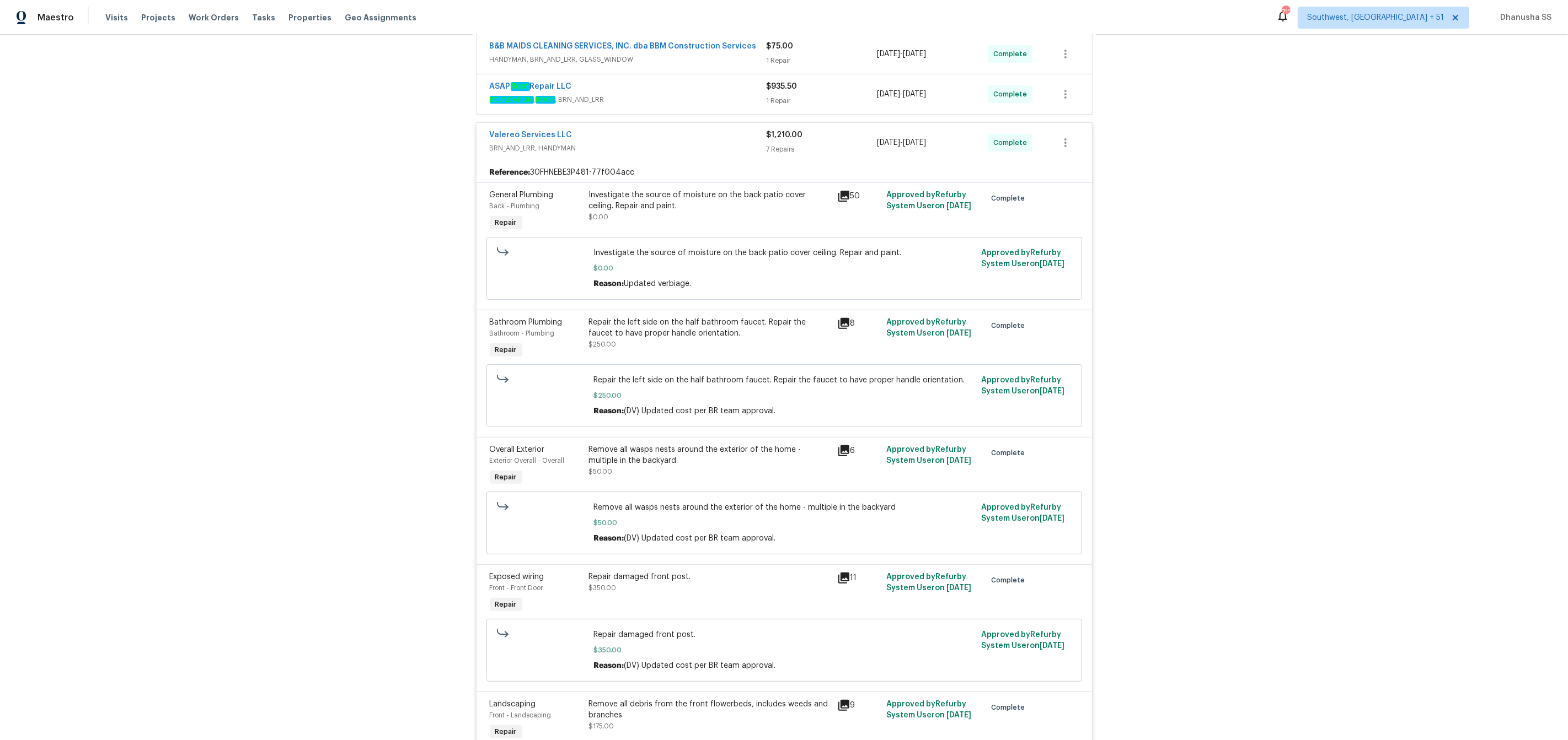
scroll to position [163, 0]
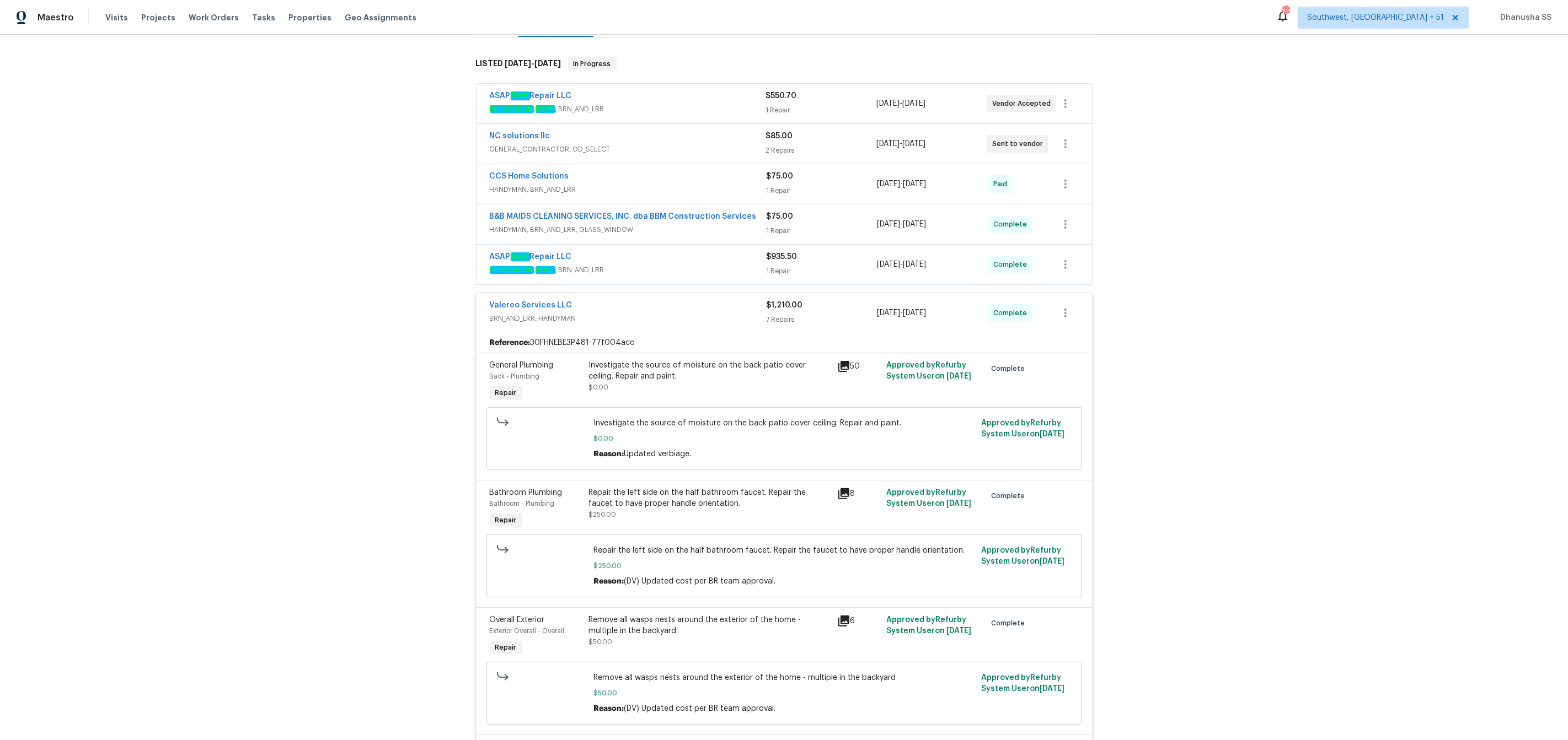
click at [719, 269] on span "FOUNDATION , ROOF , BRN_AND_LRR" at bounding box center [628, 270] width 277 height 11
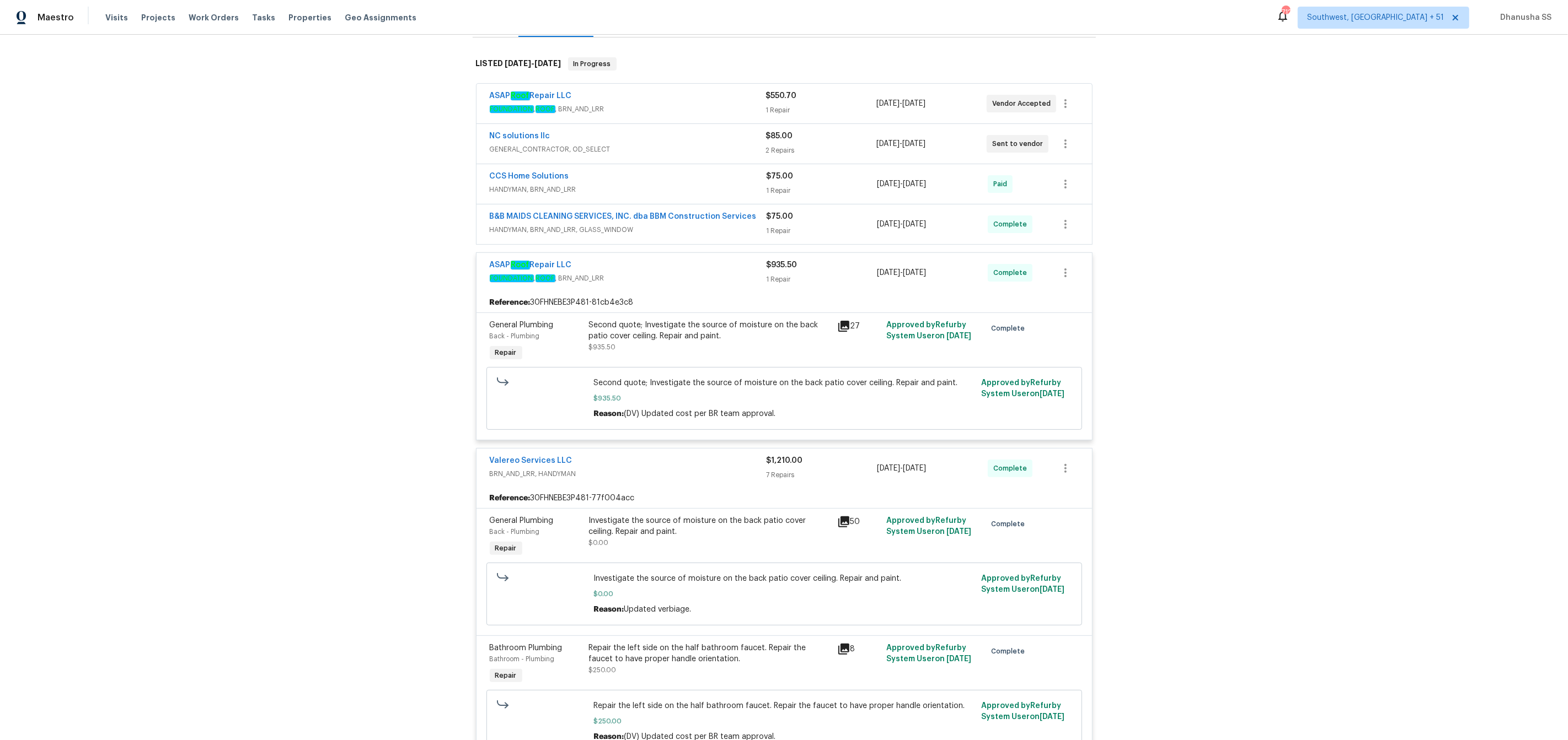
click at [725, 236] on div "B&B MAIDS CLEANING SERVICES, INC. dba BBM Construction Services HANDYMAN, BRN_A…" at bounding box center [628, 224] width 277 height 27
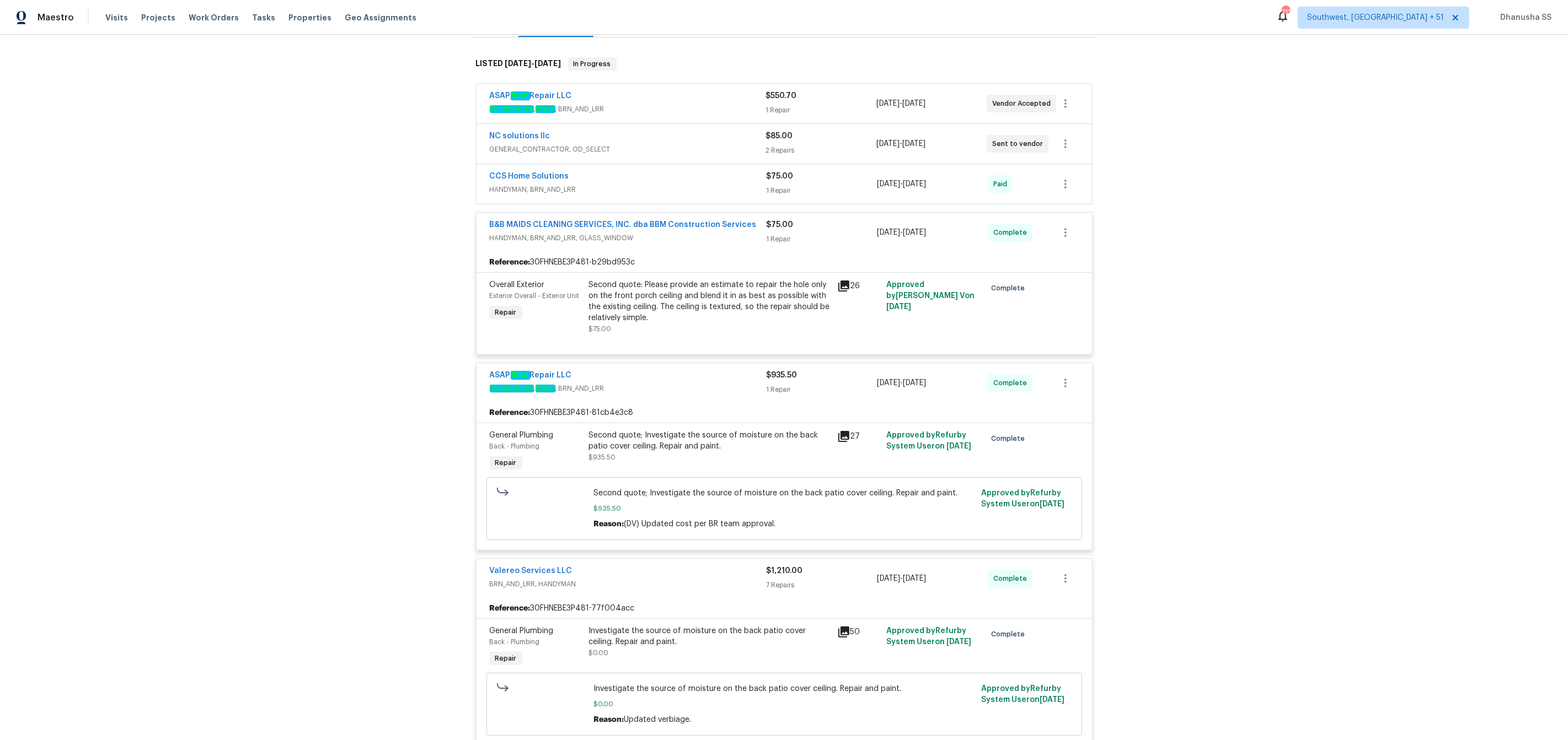
click at [734, 182] on div "CCS Home Solutions" at bounding box center [628, 177] width 277 height 13
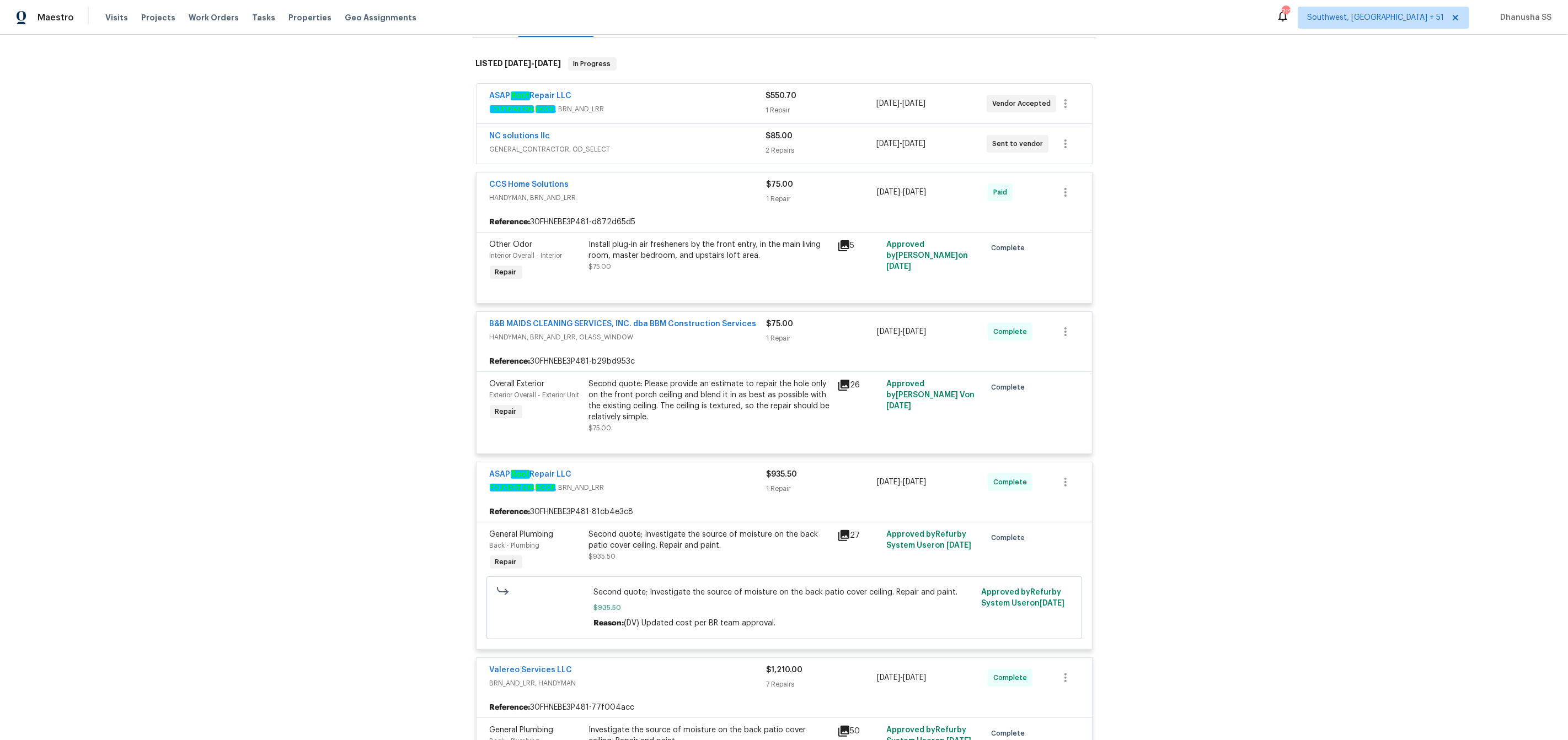
click at [720, 133] on div "NC solutions llc" at bounding box center [628, 137] width 277 height 13
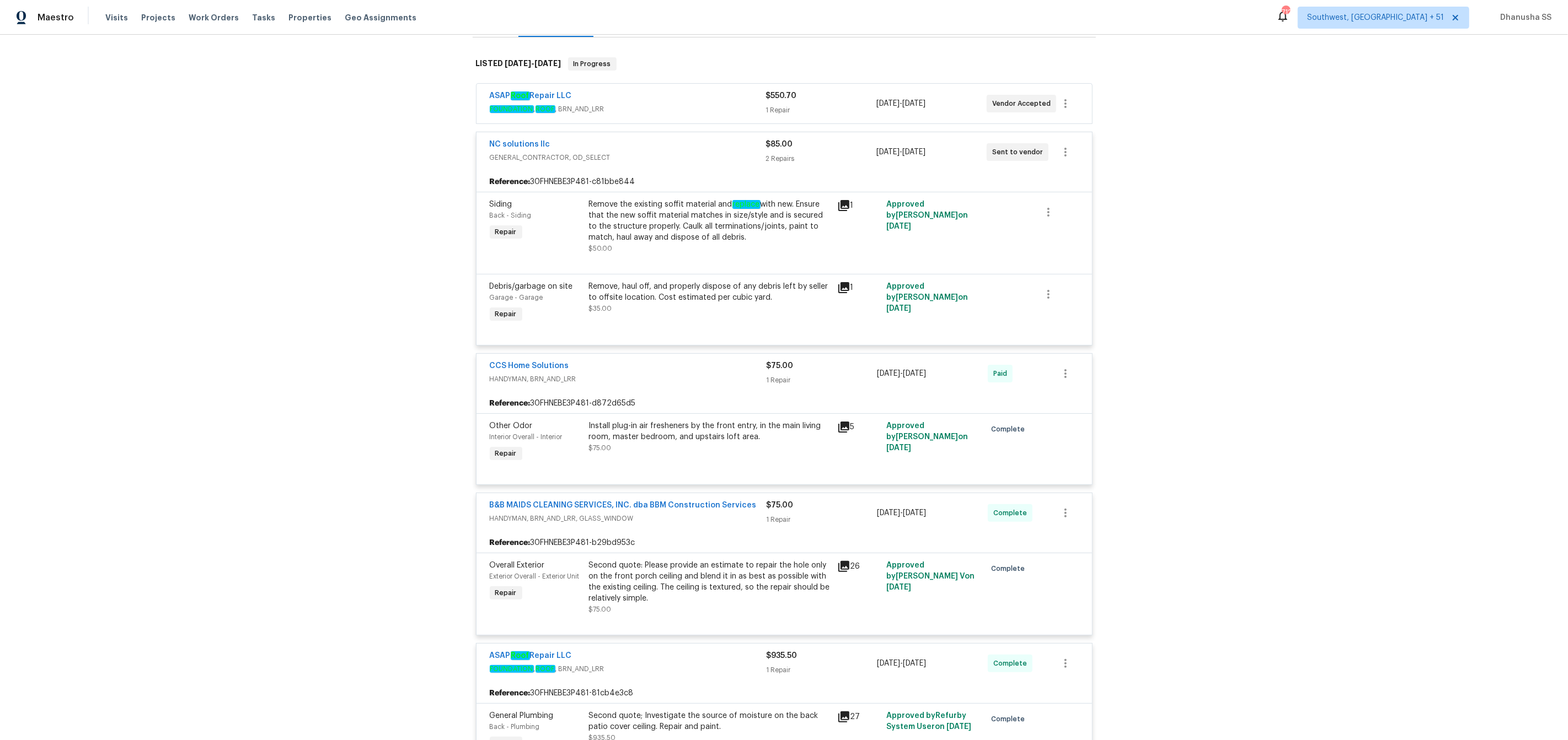
scroll to position [142, 0]
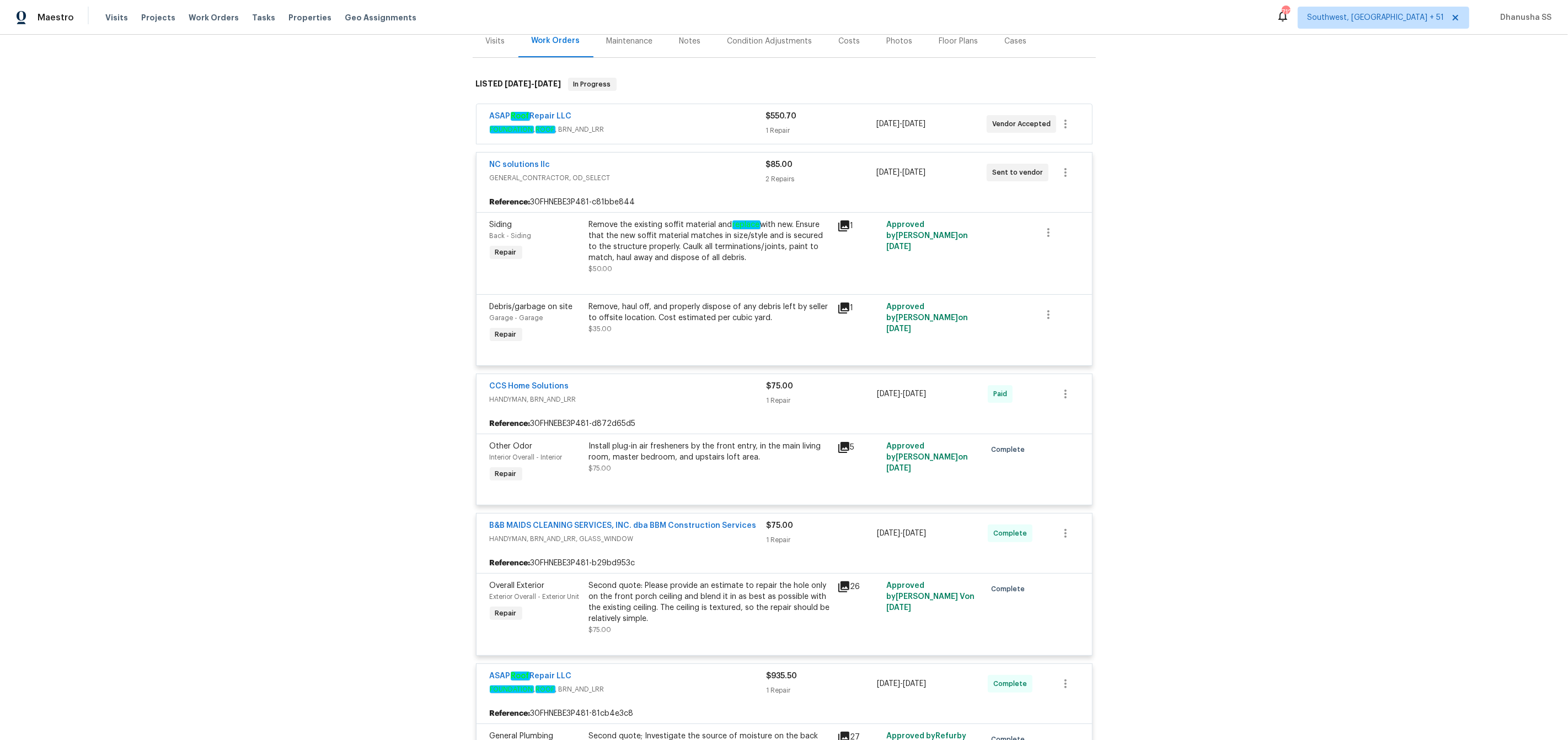
click at [716, 124] on span "FOUNDATION , ROOF , BRN_AND_LRR" at bounding box center [628, 130] width 277 height 11
